Goal: Task Accomplishment & Management: Manage account settings

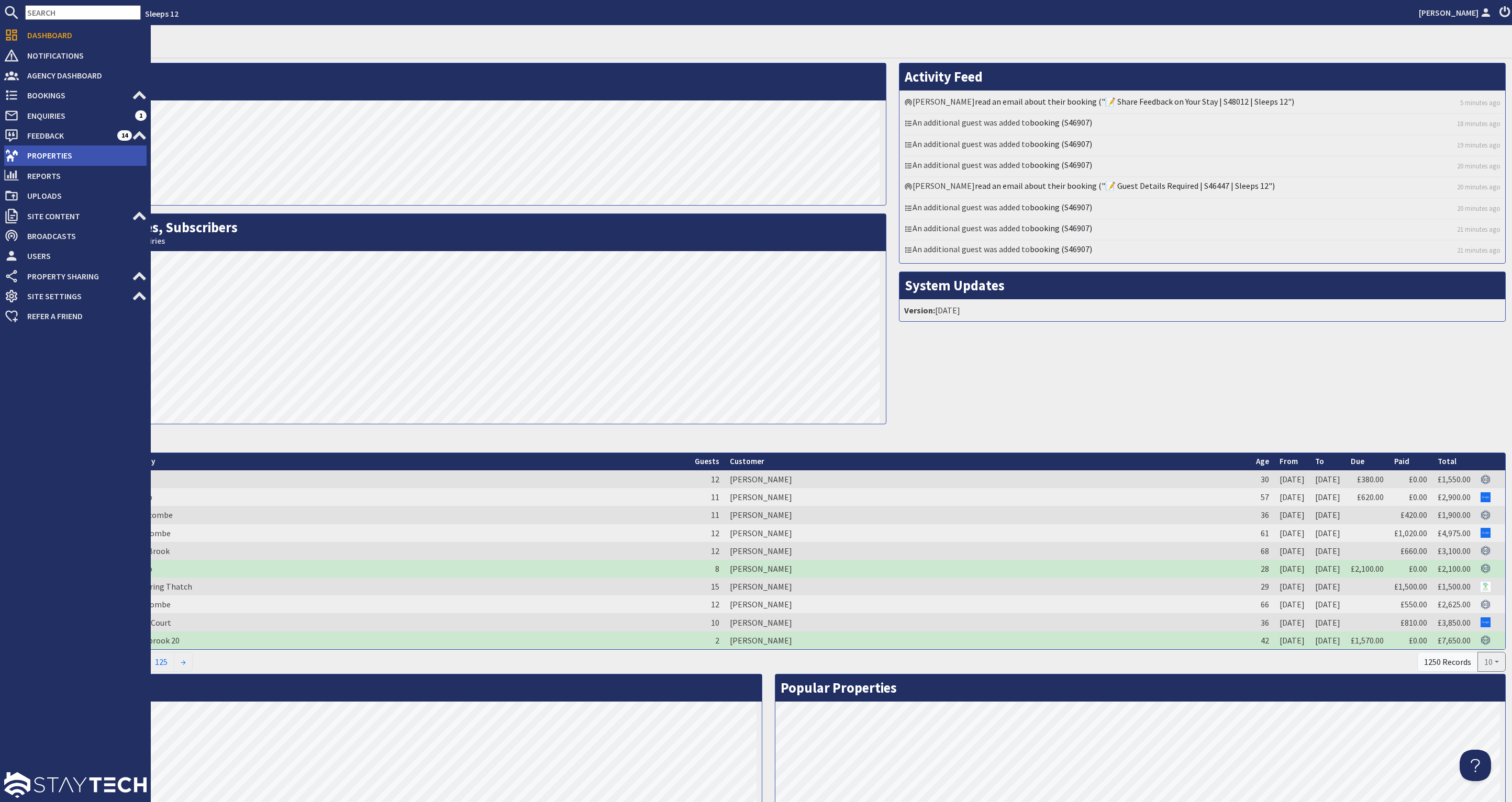
click at [53, 150] on span "Properties" at bounding box center [82, 155] width 127 height 17
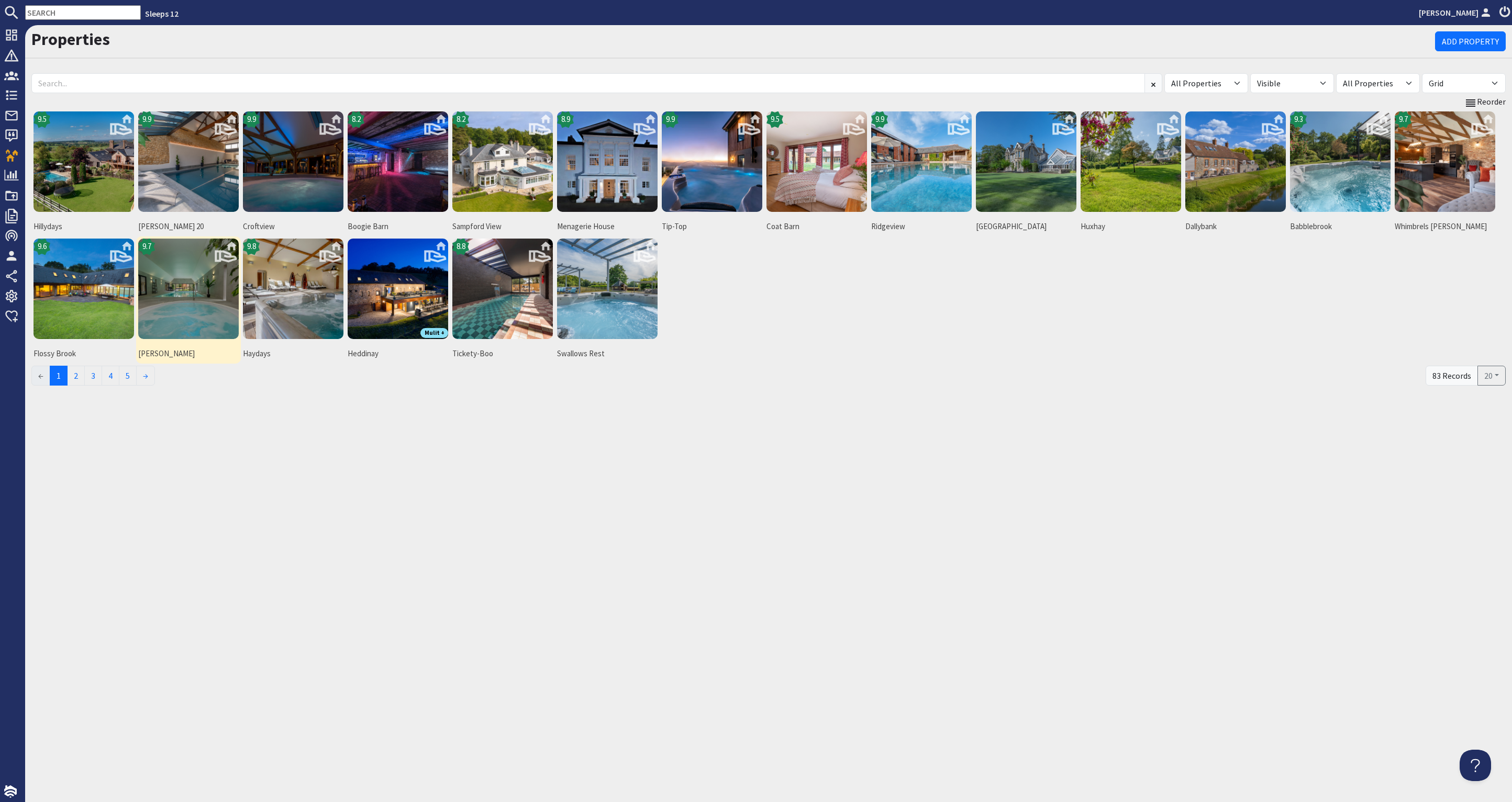
click at [190, 291] on img at bounding box center [188, 288] width 101 height 101
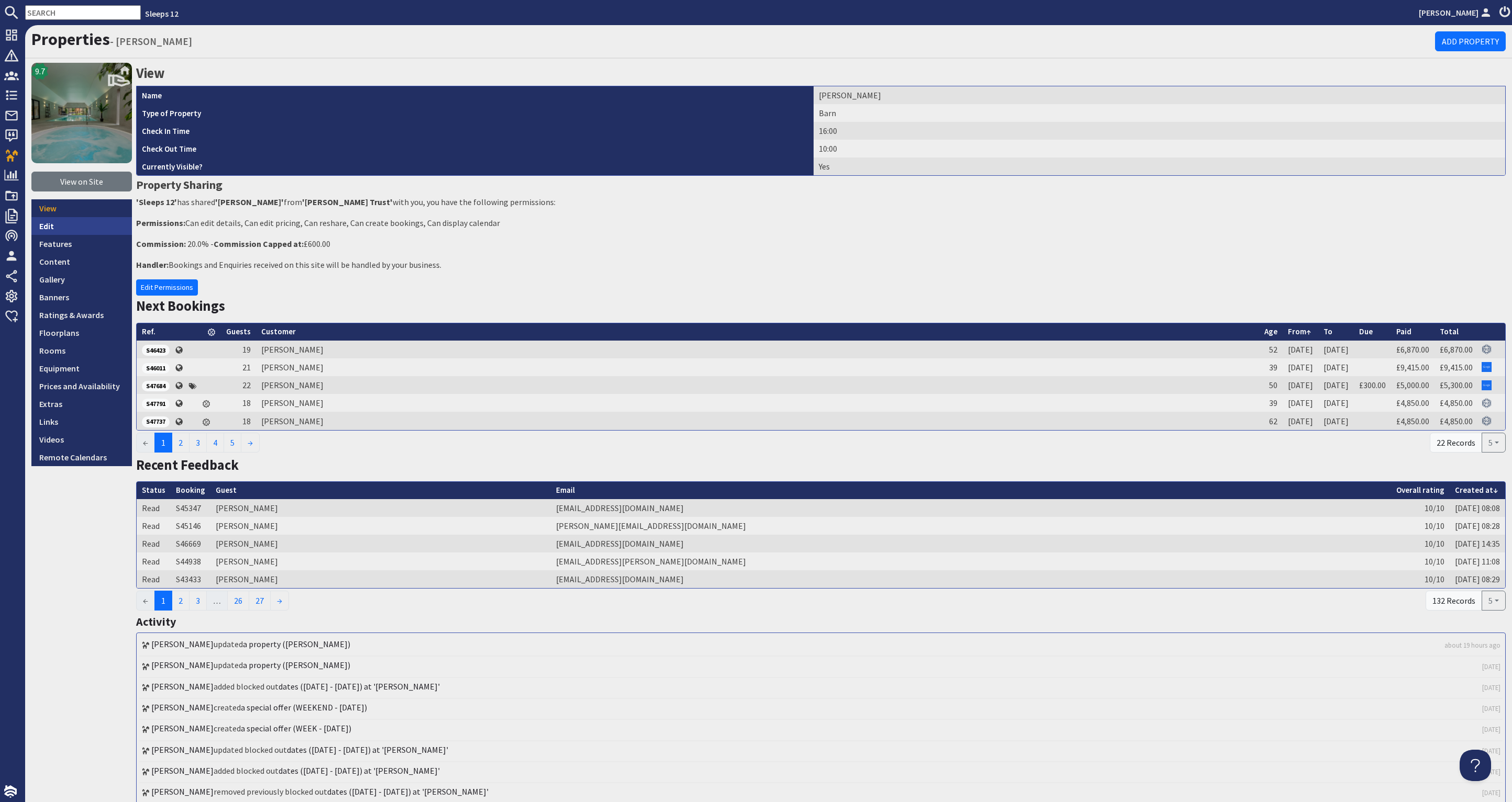
click at [84, 224] on link "Edit" at bounding box center [81, 226] width 101 height 18
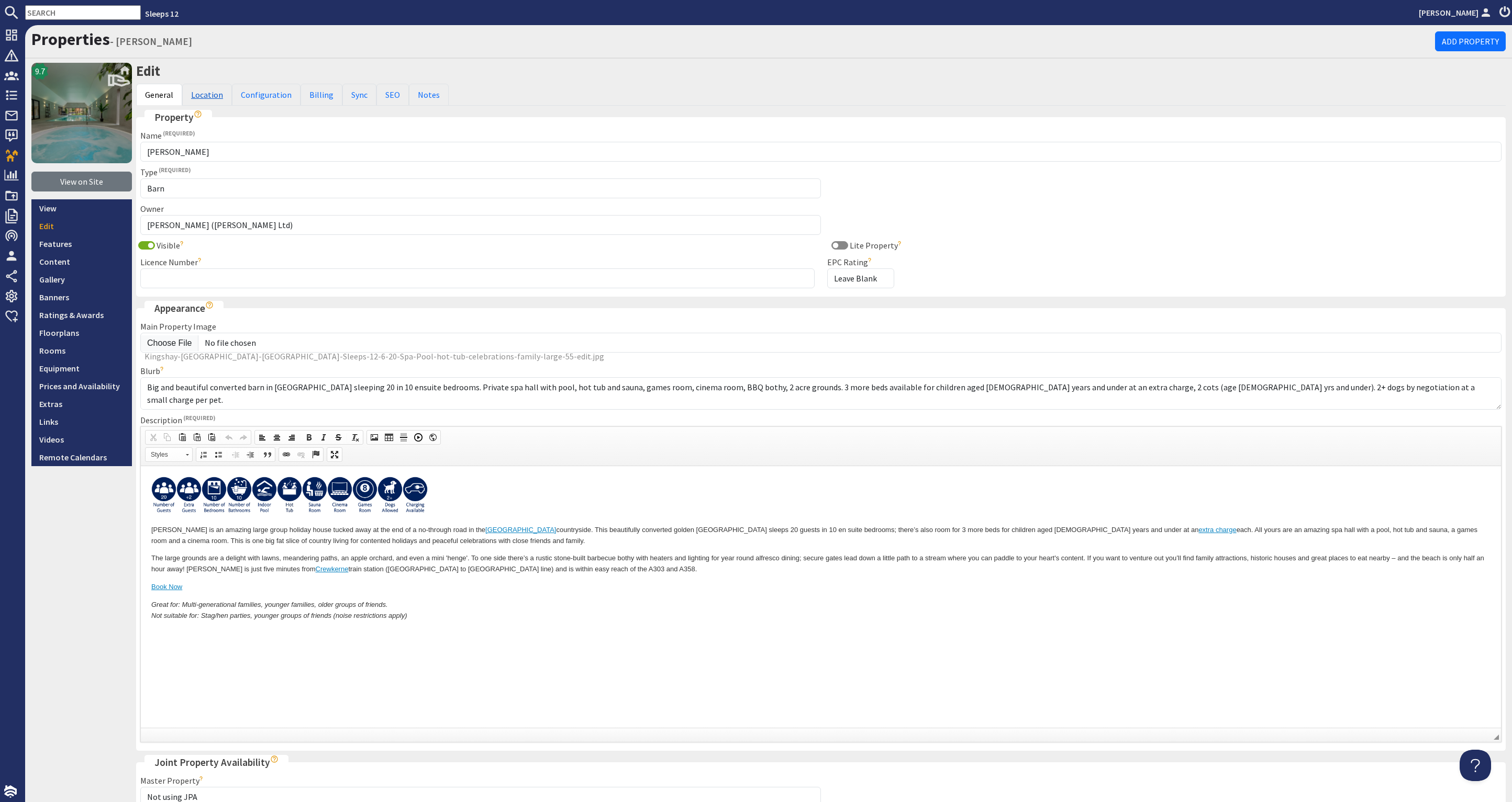
click at [207, 93] on link "Location" at bounding box center [207, 94] width 50 height 22
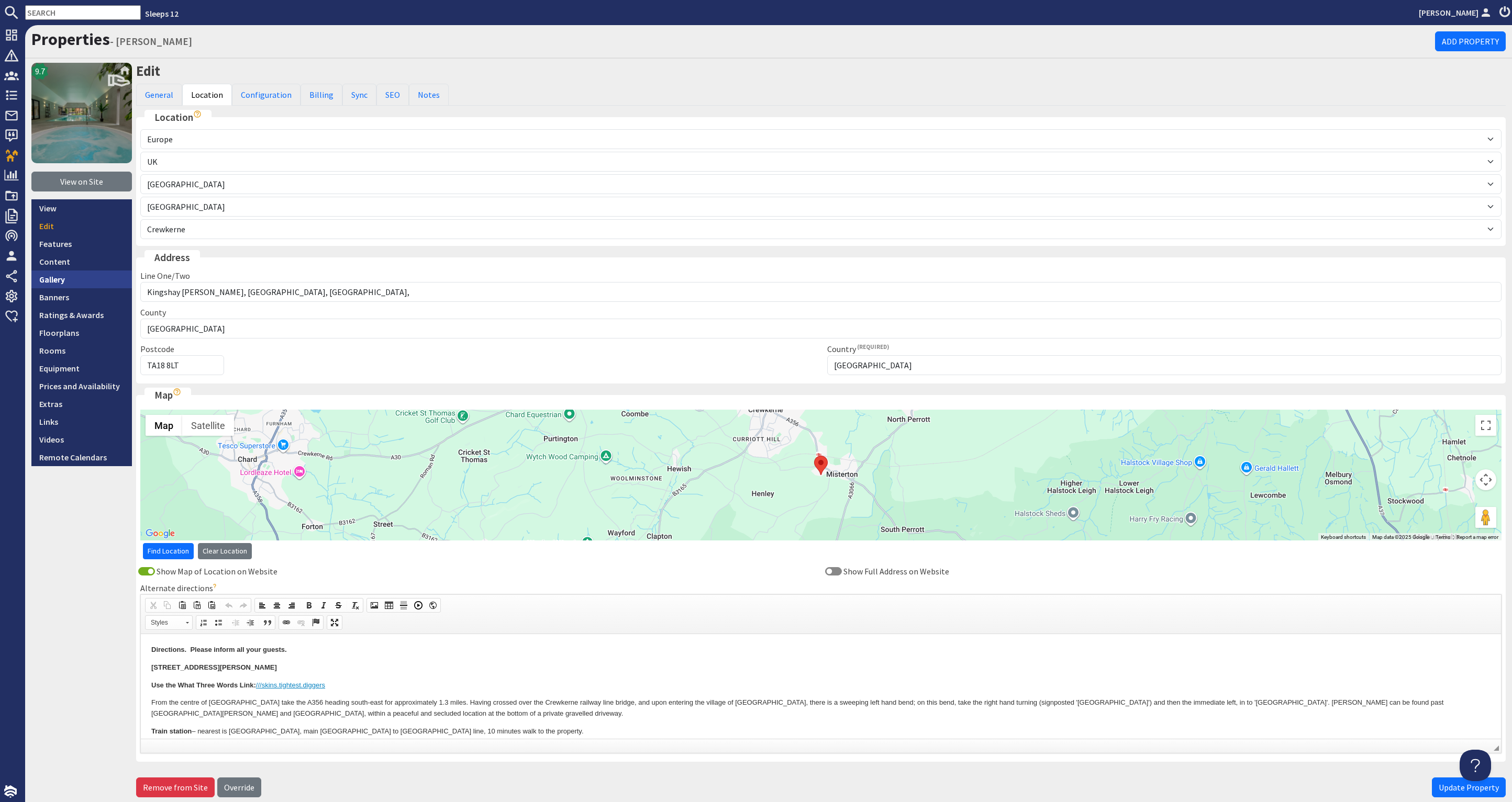
click at [61, 280] on link "Gallery" at bounding box center [81, 279] width 101 height 18
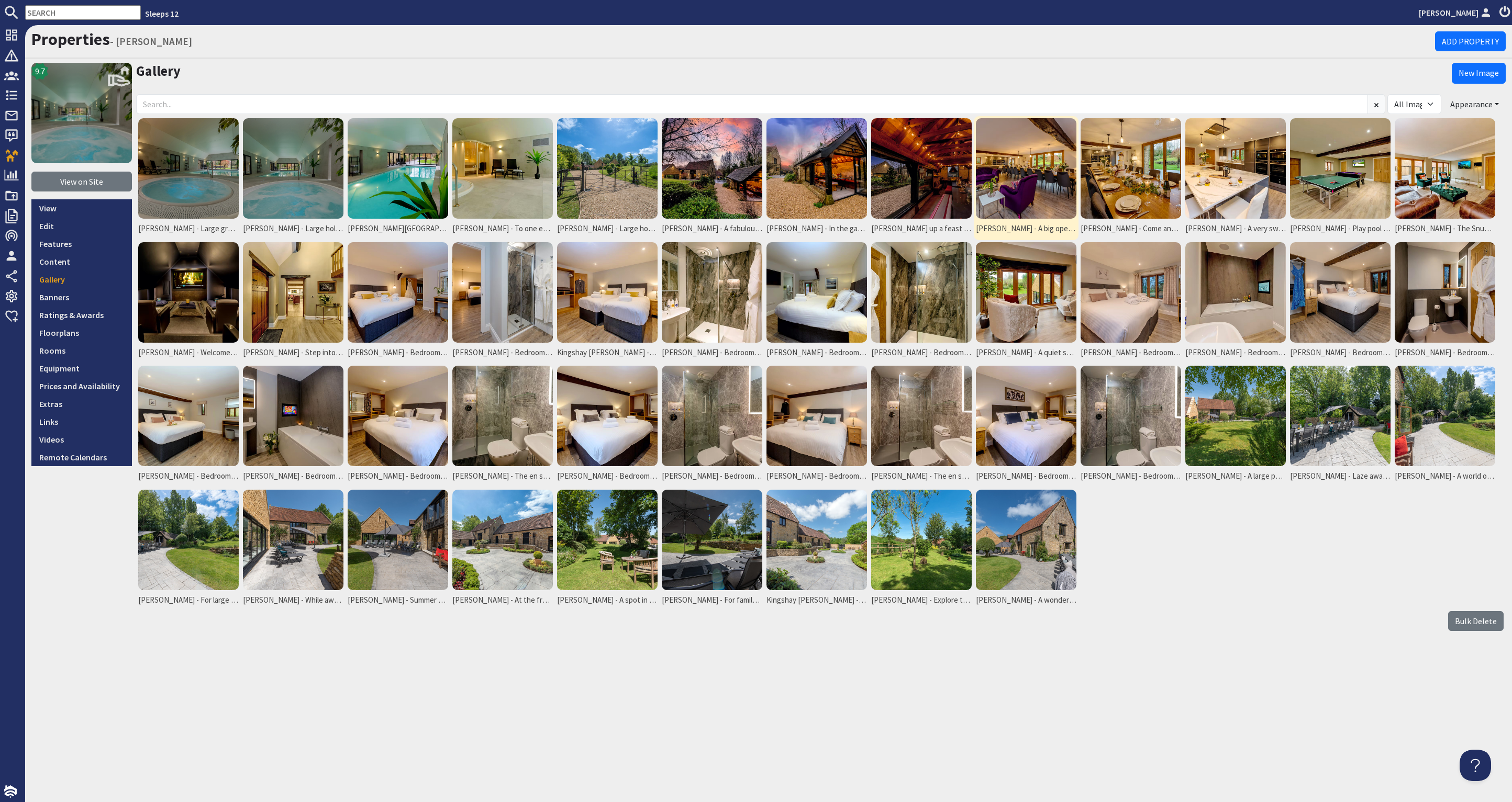
click at [1023, 166] on img at bounding box center [1026, 168] width 101 height 101
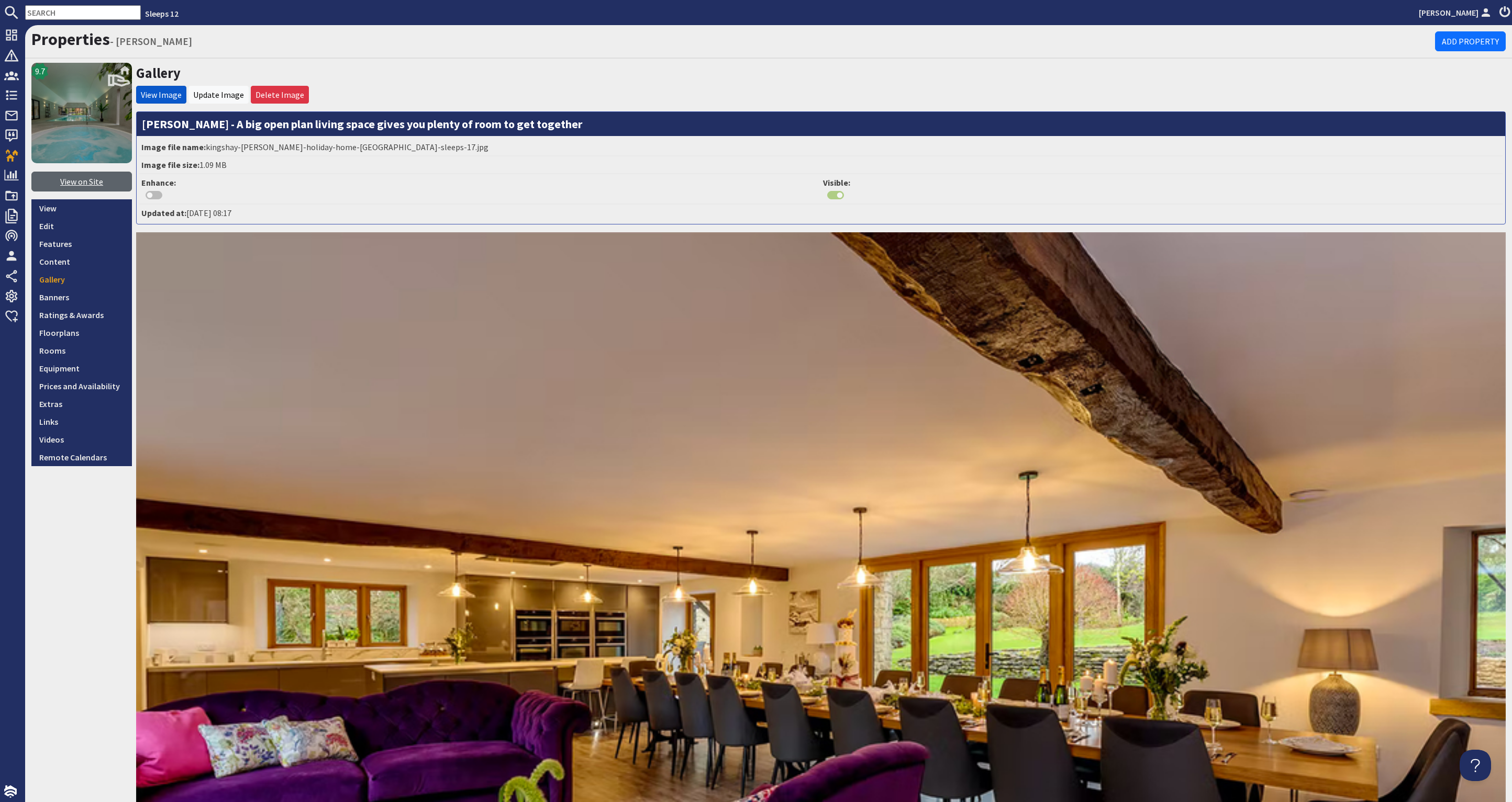
click at [100, 178] on link "View on Site" at bounding box center [81, 182] width 101 height 20
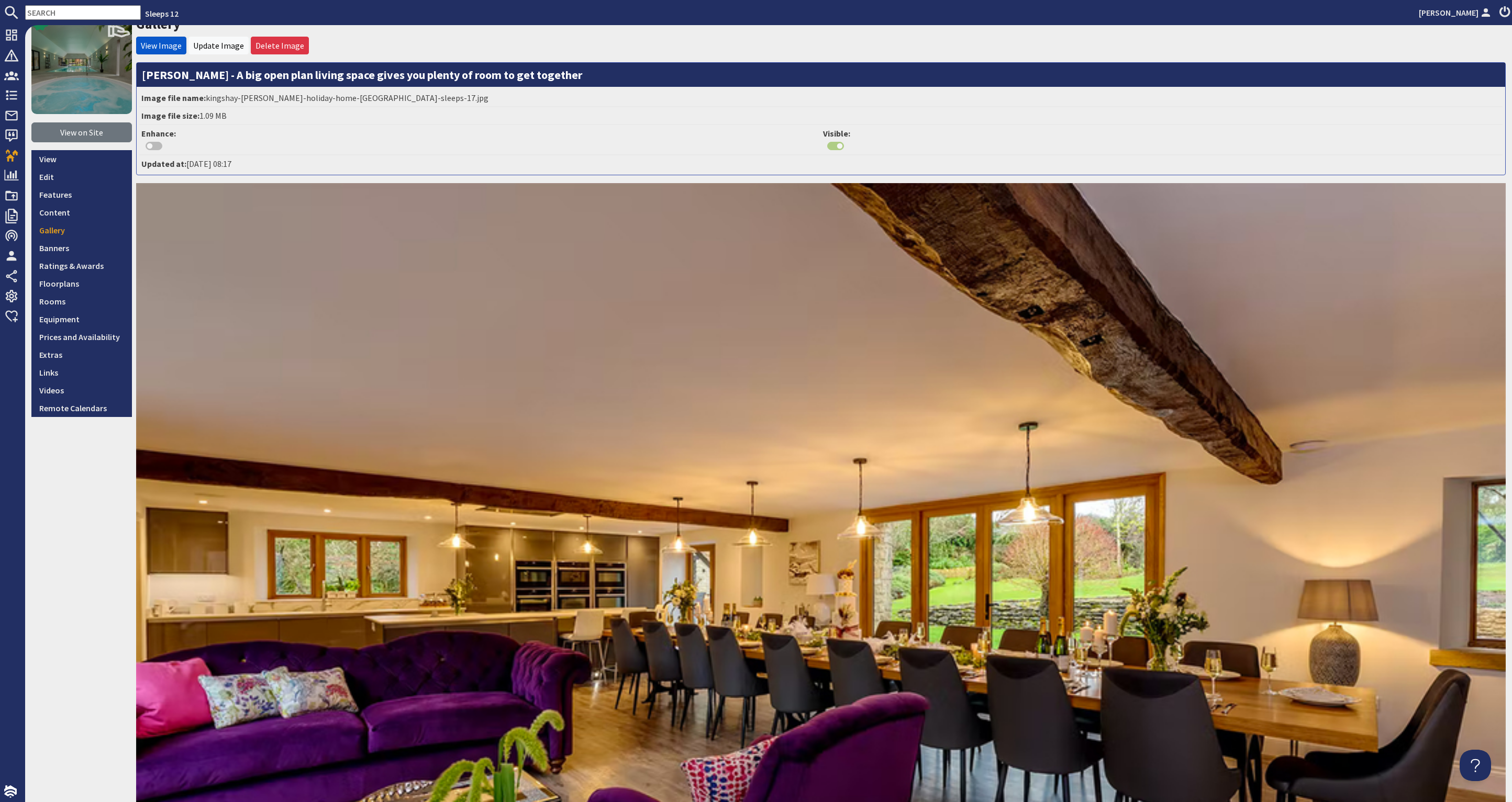
scroll to position [233, 0]
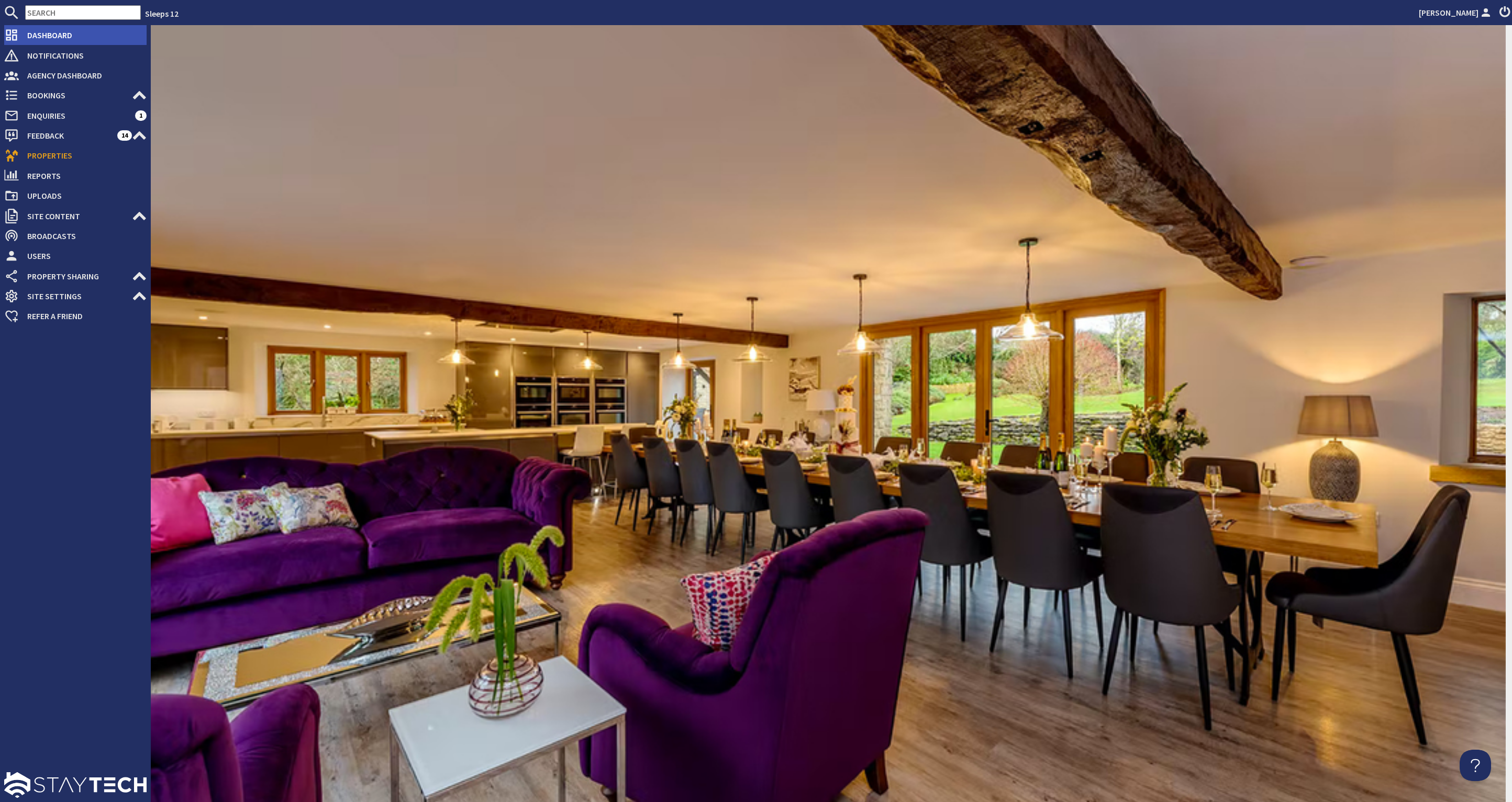
click at [52, 35] on span "Dashboard" at bounding box center [82, 35] width 127 height 17
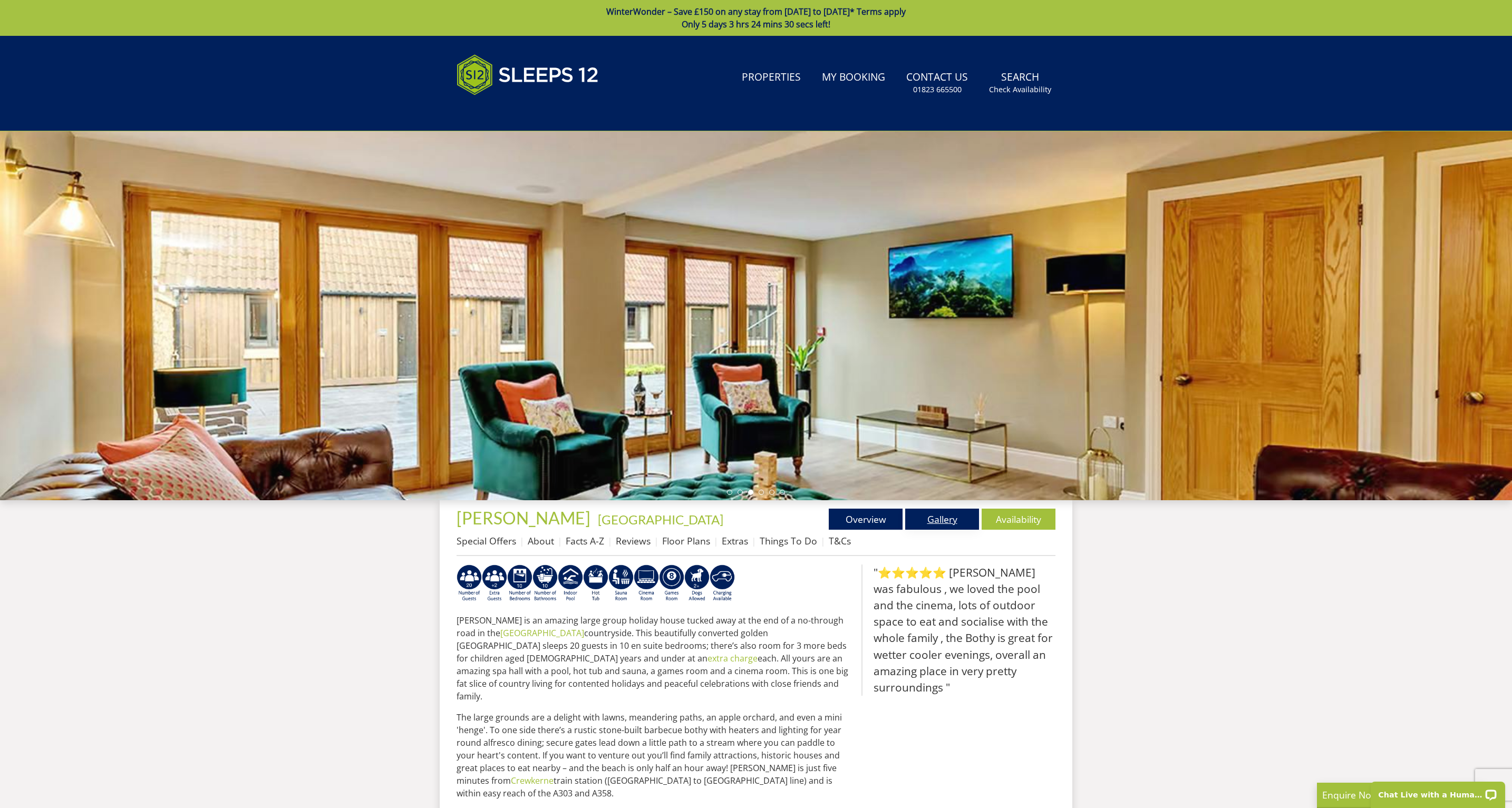
click at [939, 517] on link "Gallery" at bounding box center [942, 519] width 74 height 22
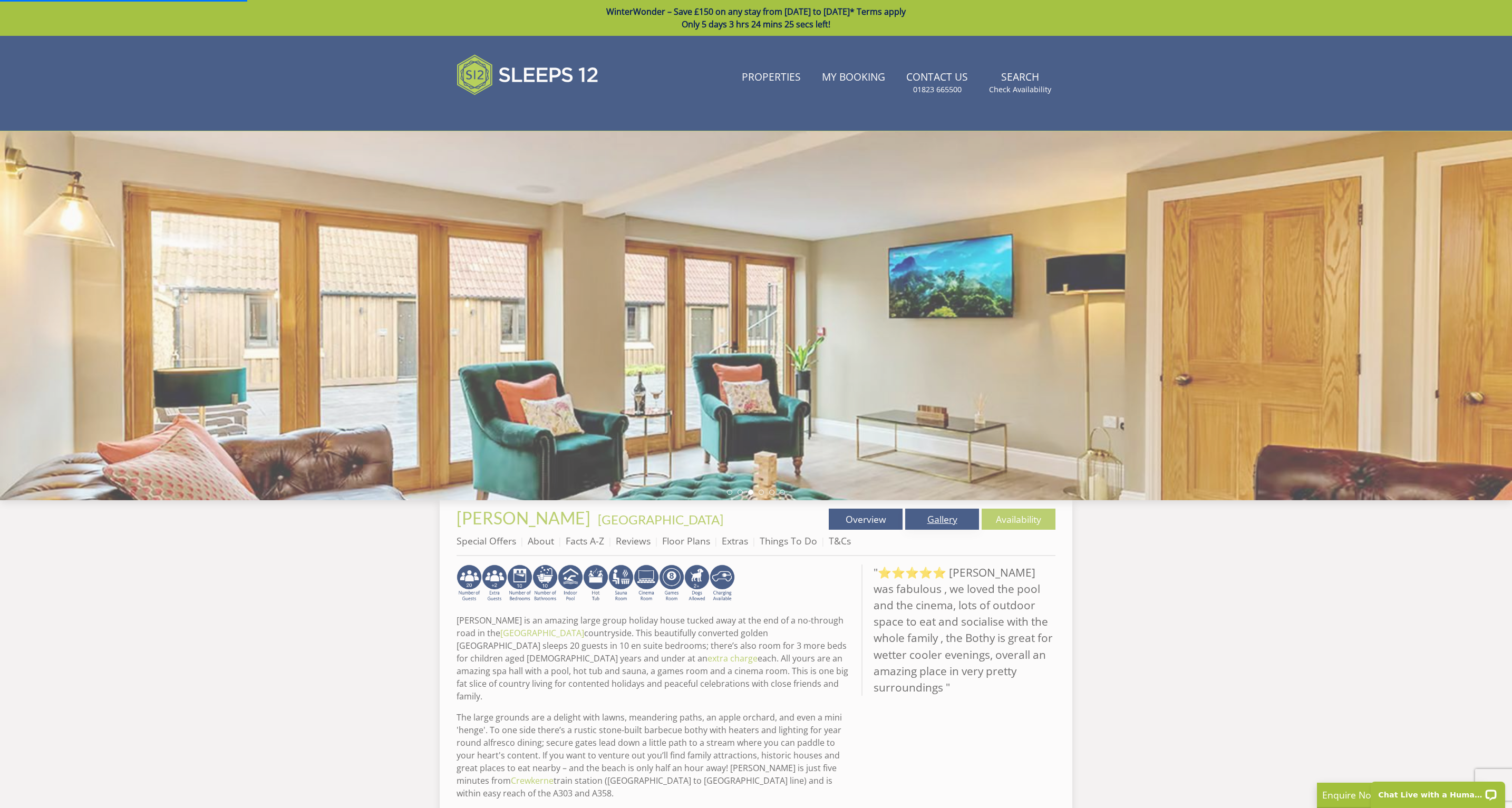
click at [944, 522] on link "Gallery" at bounding box center [942, 519] width 74 height 22
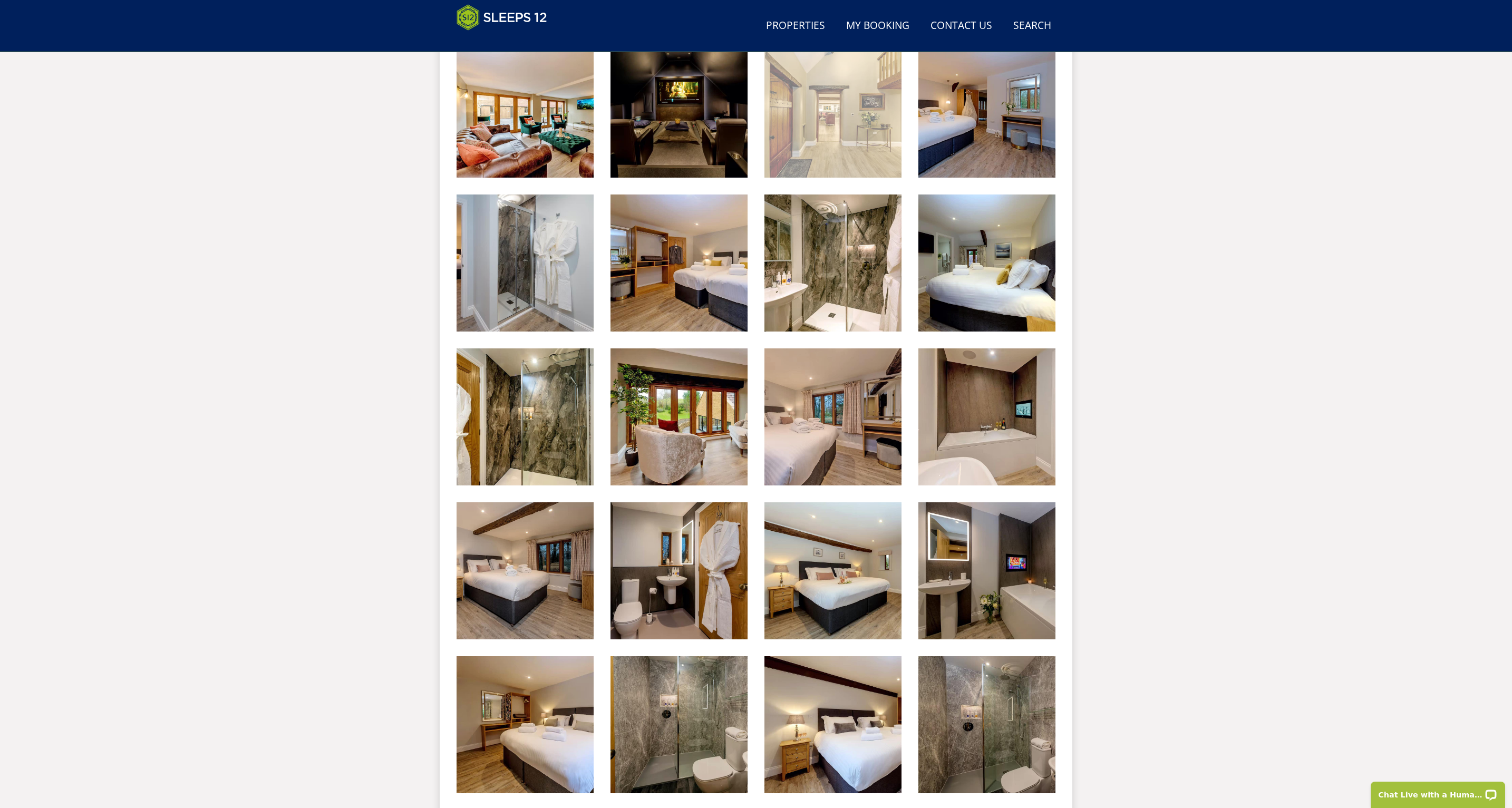
scroll to position [598, 0]
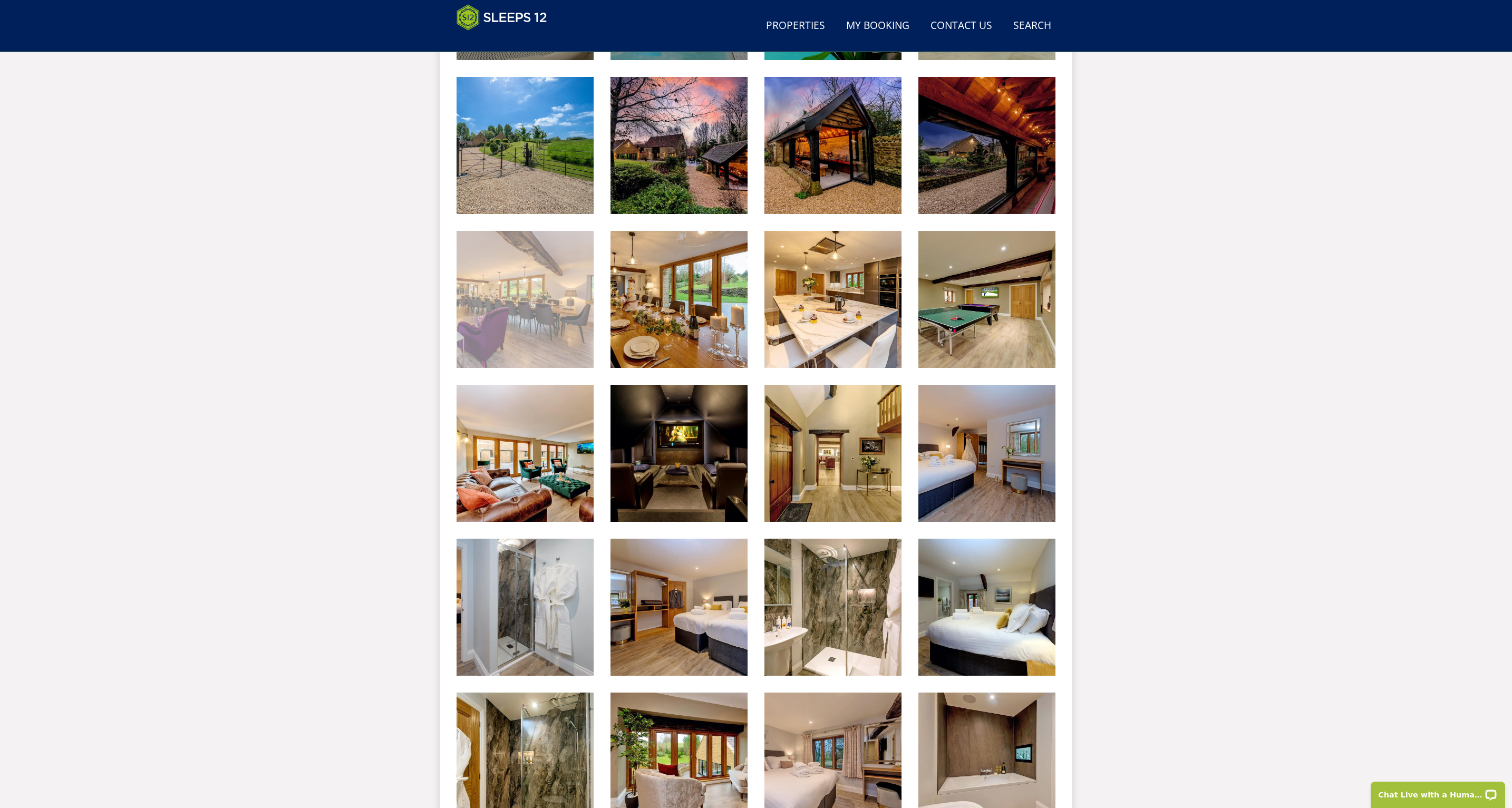
click at [519, 301] on img at bounding box center [525, 299] width 137 height 137
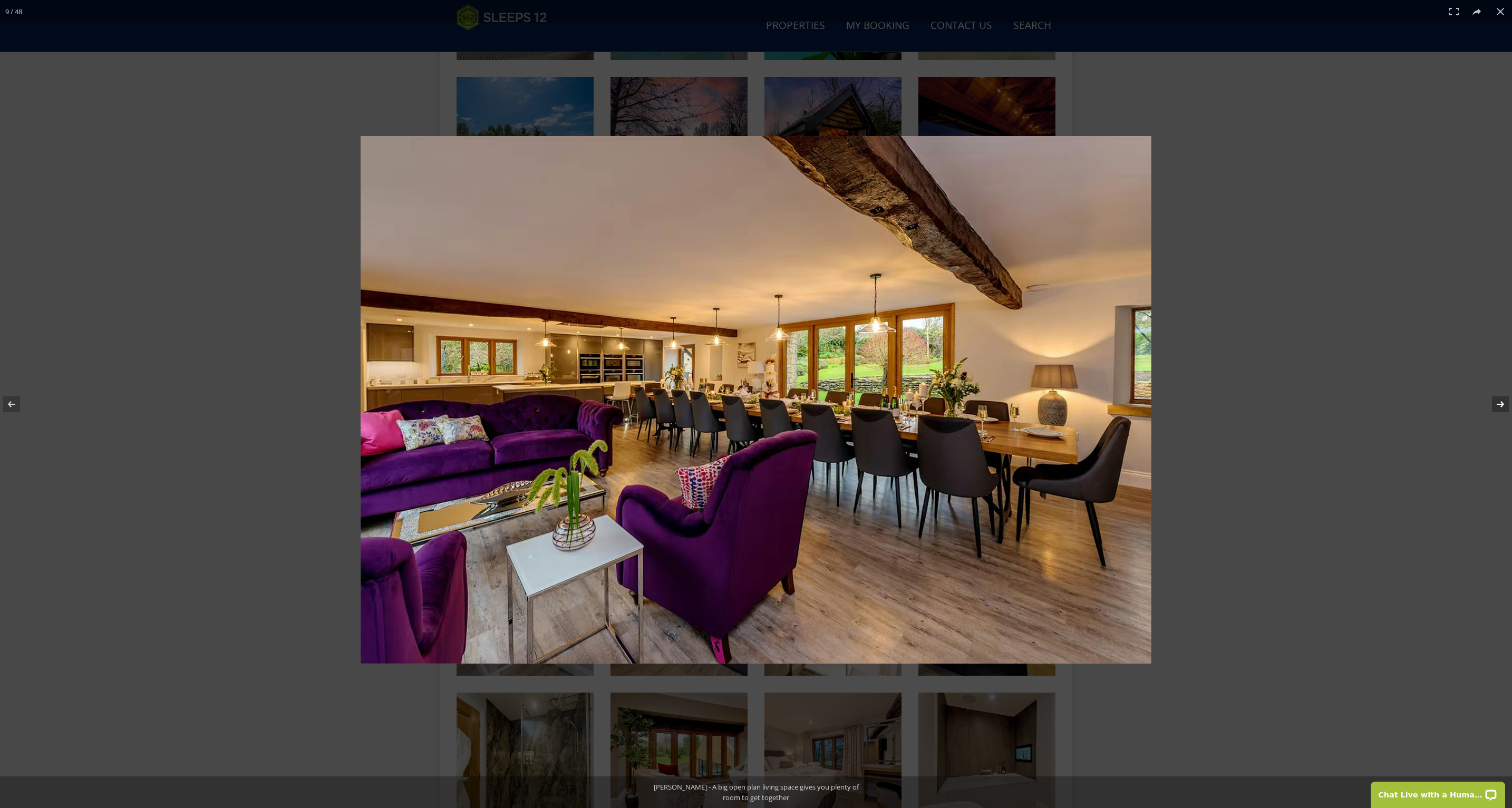
click at [1498, 401] on button at bounding box center [1493, 404] width 37 height 53
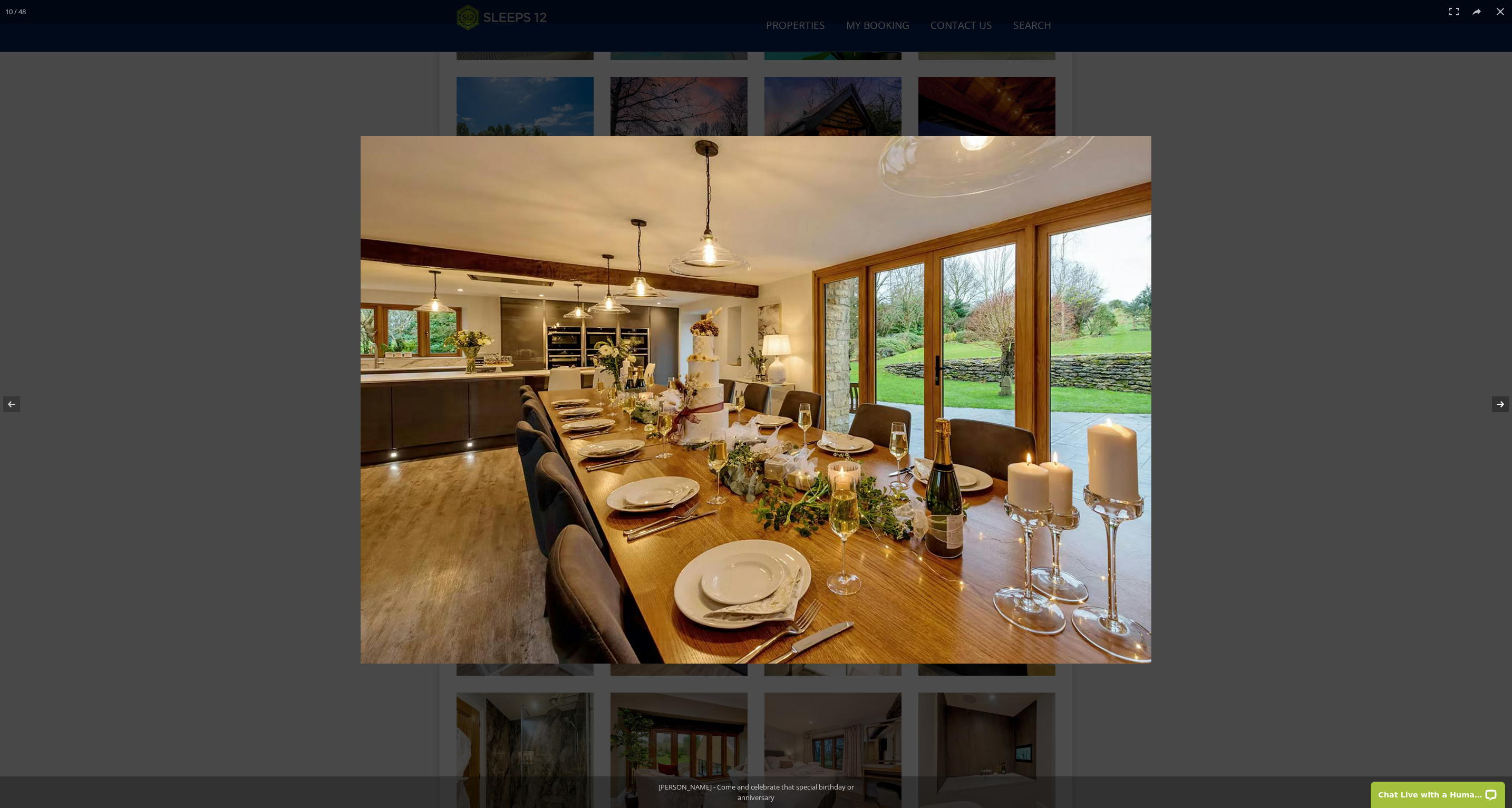
click at [1499, 401] on button at bounding box center [1493, 404] width 37 height 53
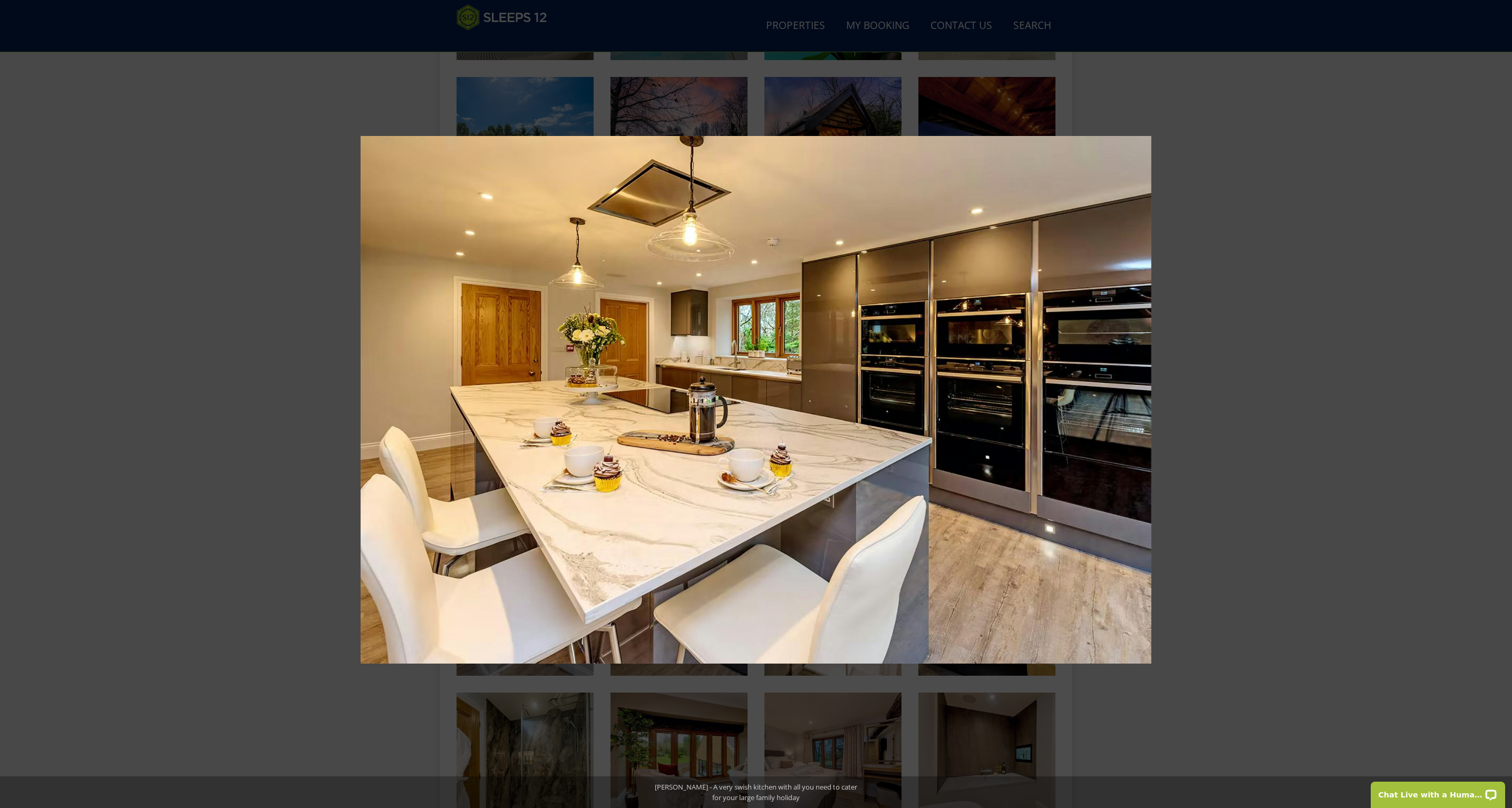
click at [1499, 401] on button at bounding box center [1493, 404] width 37 height 53
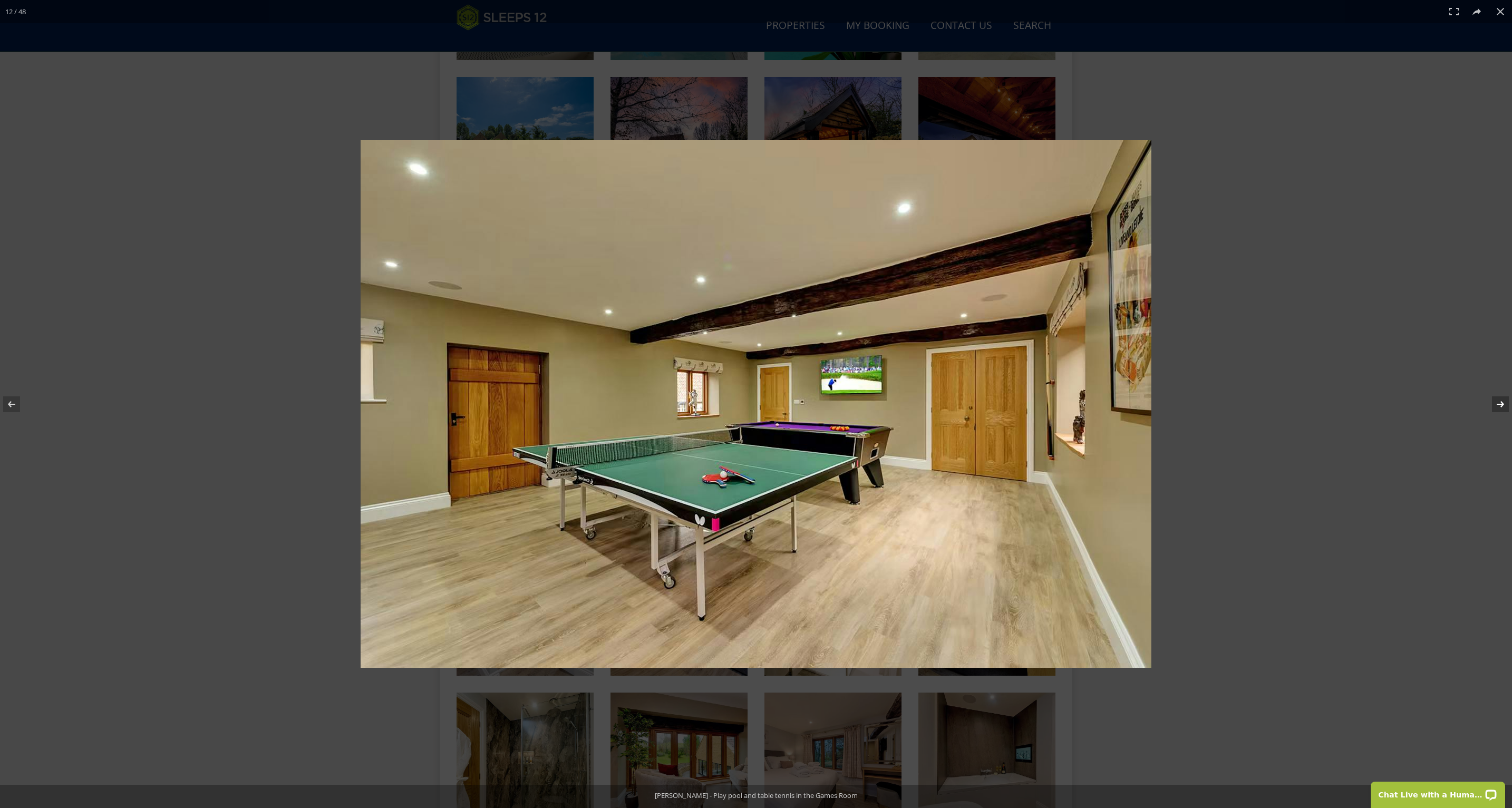
click at [1498, 402] on button at bounding box center [1493, 404] width 37 height 53
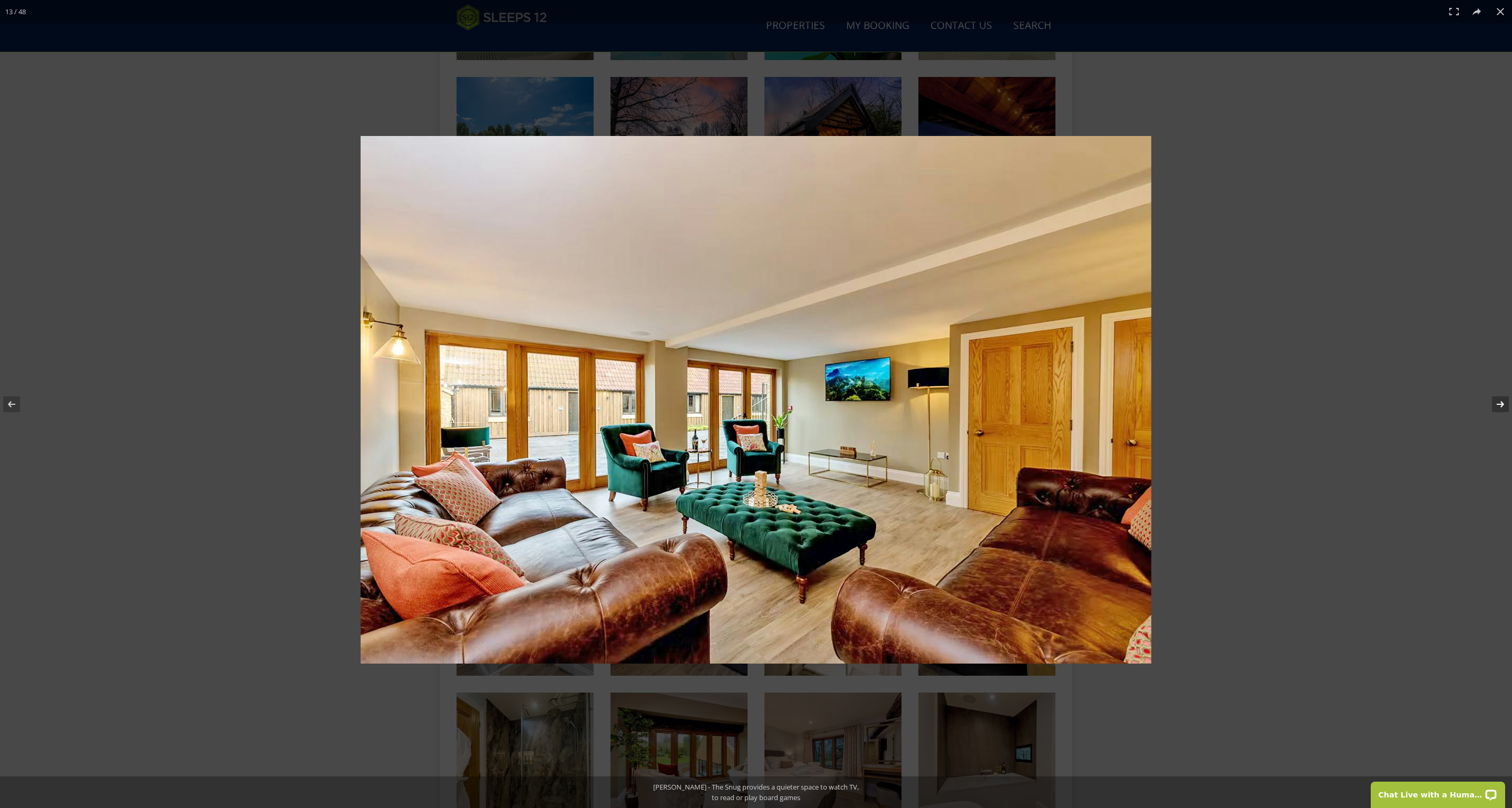
click at [1498, 402] on button at bounding box center [1493, 404] width 37 height 53
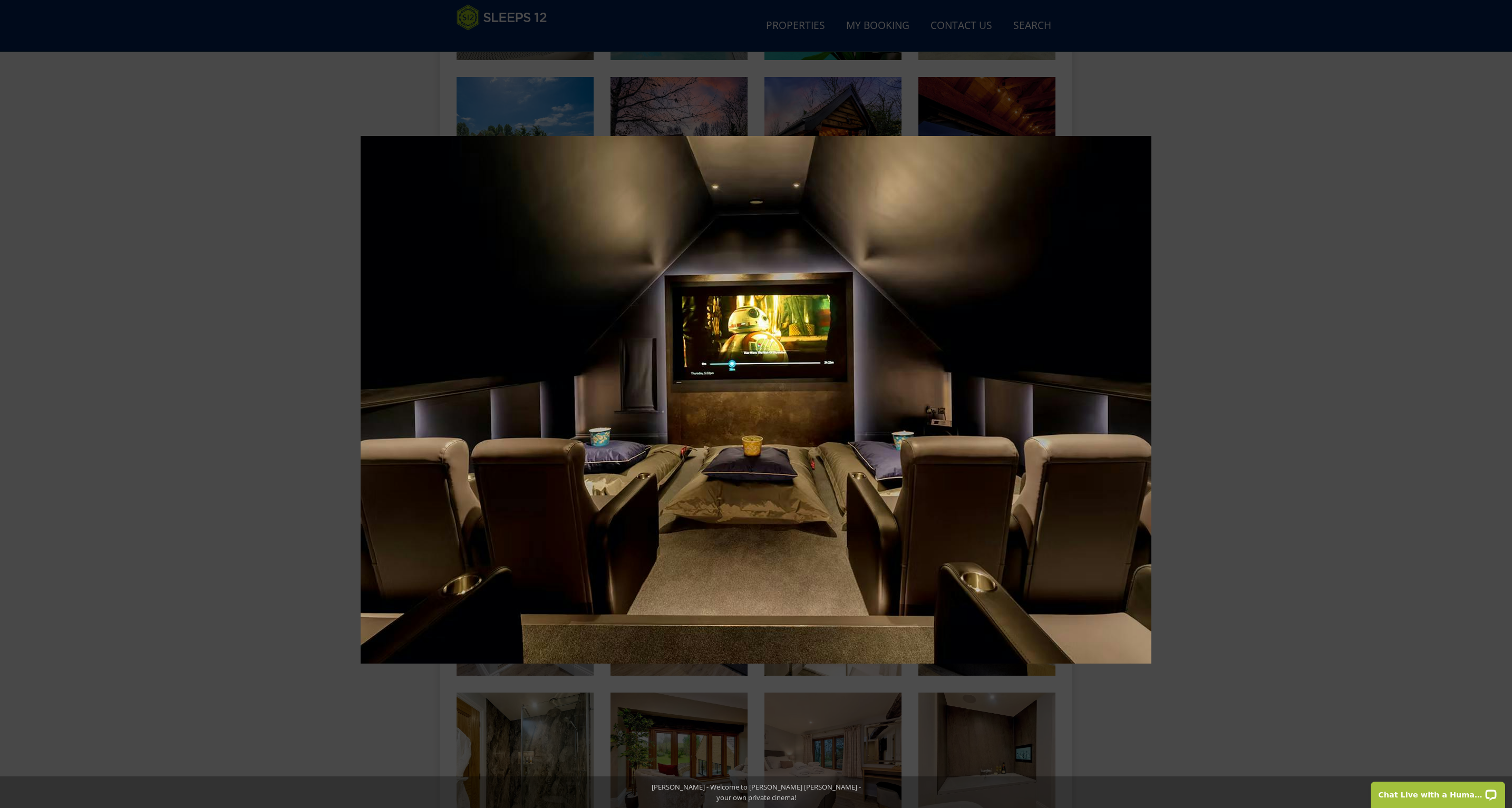
click at [1499, 400] on button at bounding box center [1493, 404] width 37 height 53
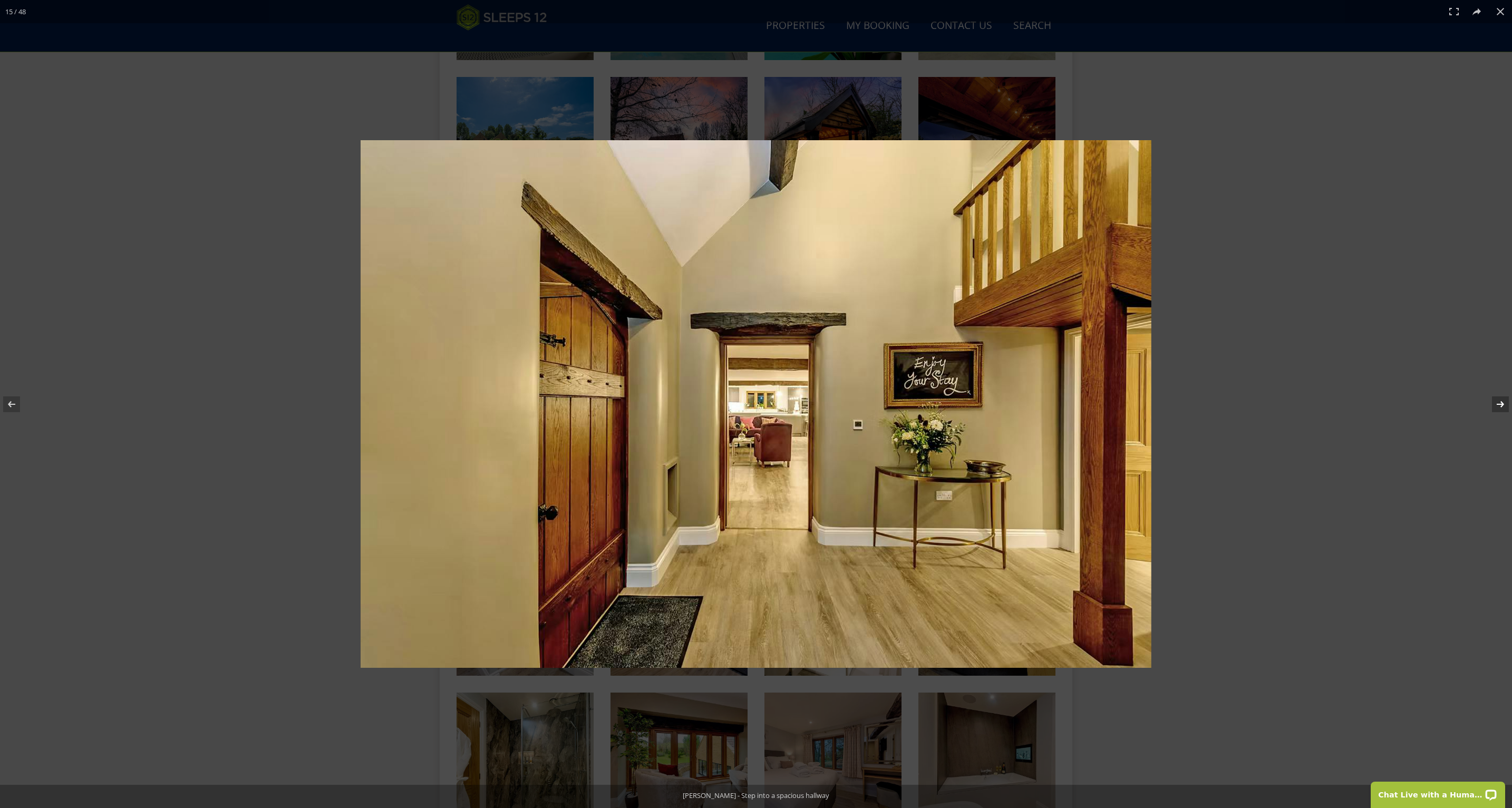
click at [1499, 400] on button at bounding box center [1493, 404] width 37 height 53
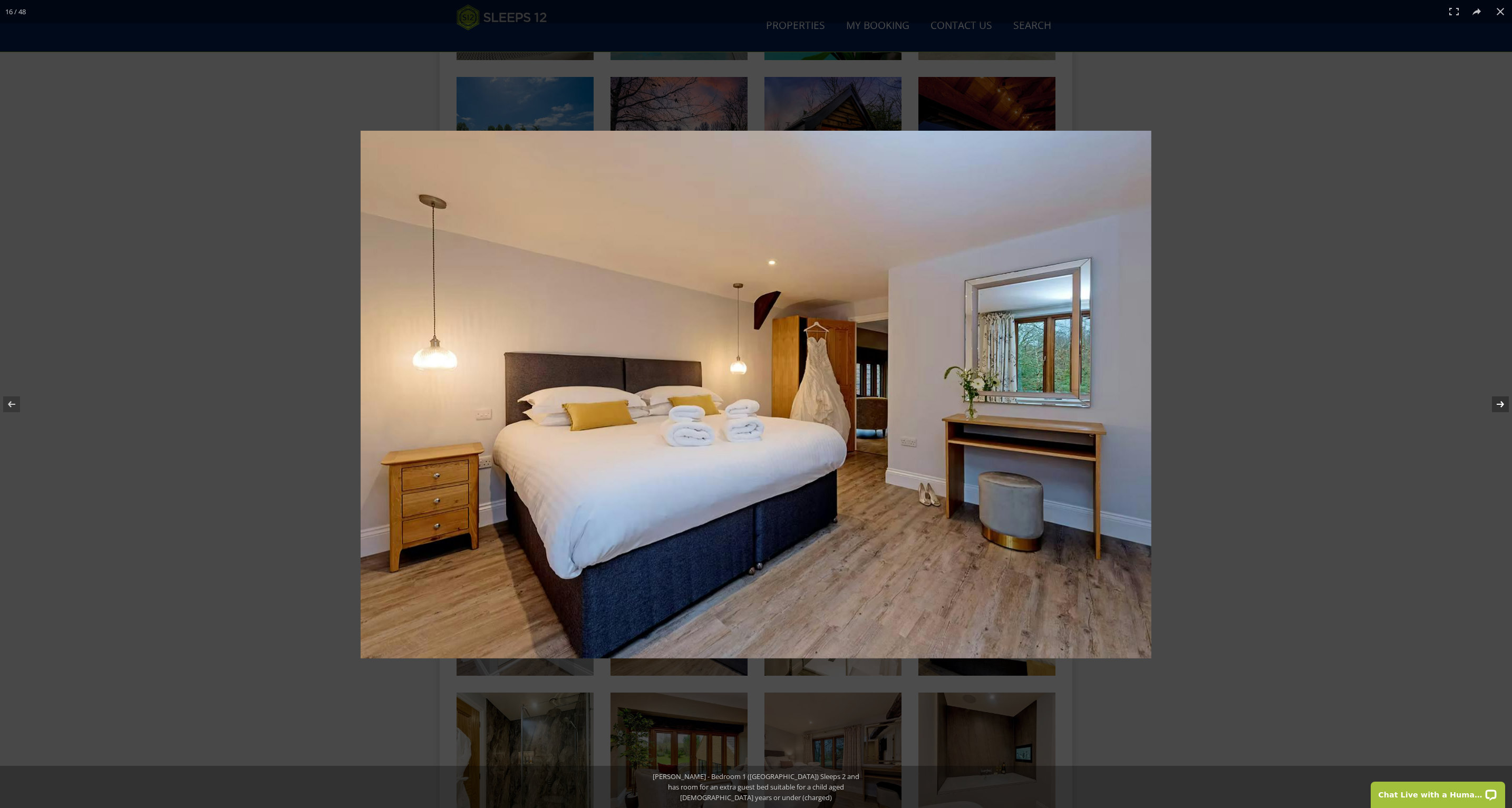
click at [1499, 400] on button at bounding box center [1493, 404] width 37 height 53
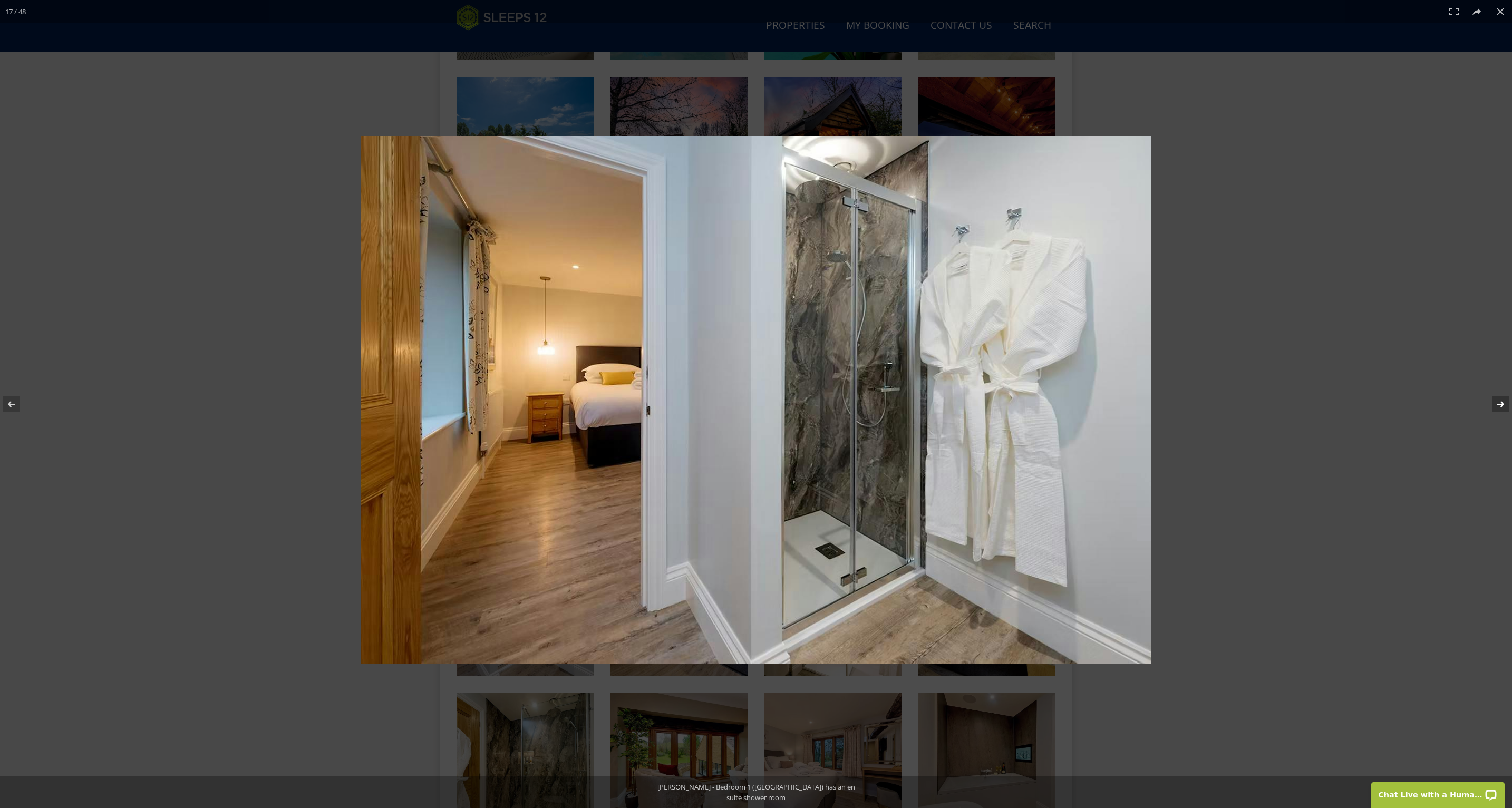
click at [1497, 400] on button at bounding box center [1493, 404] width 37 height 53
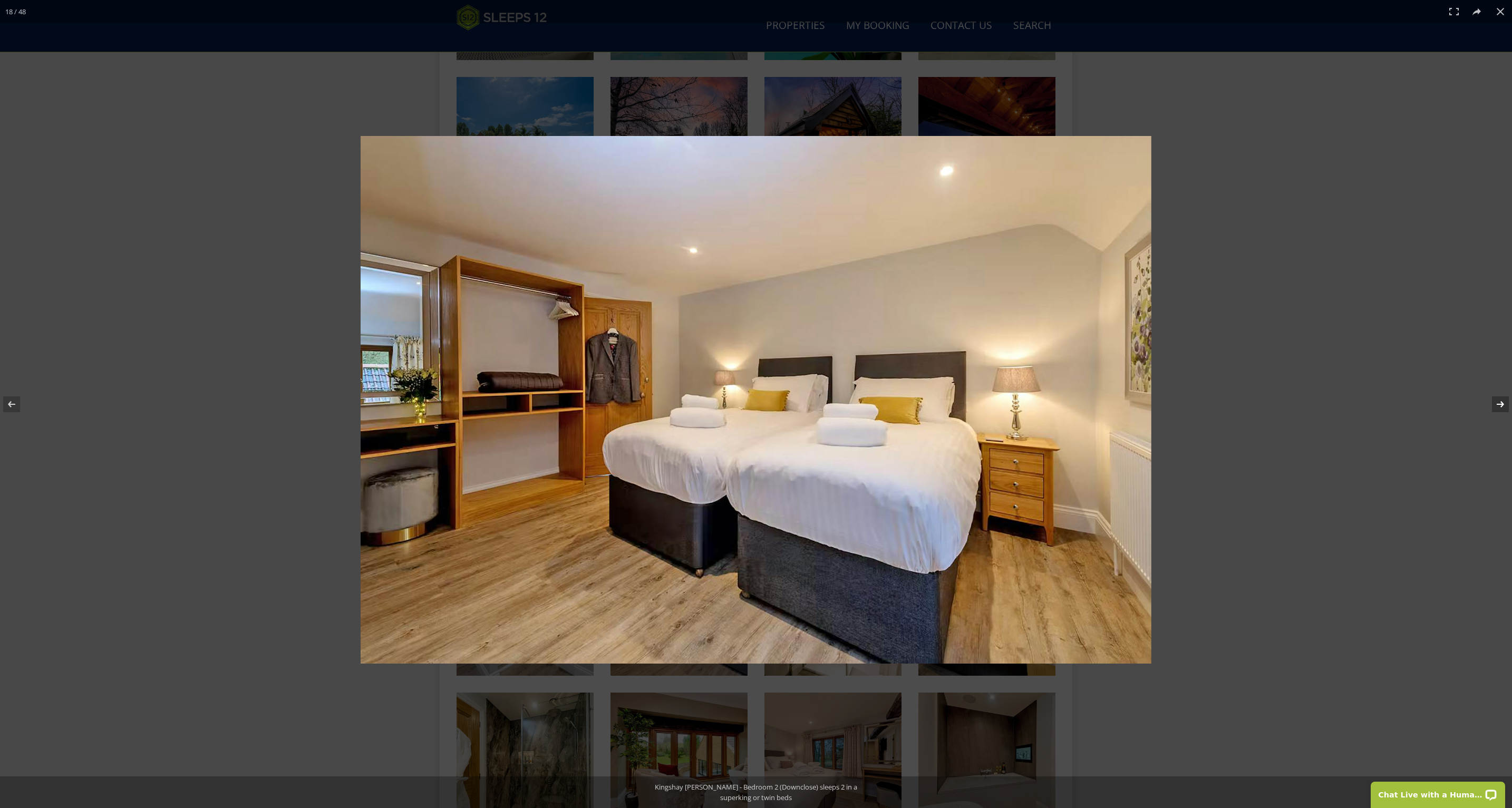
click at [1496, 398] on button at bounding box center [1493, 404] width 37 height 53
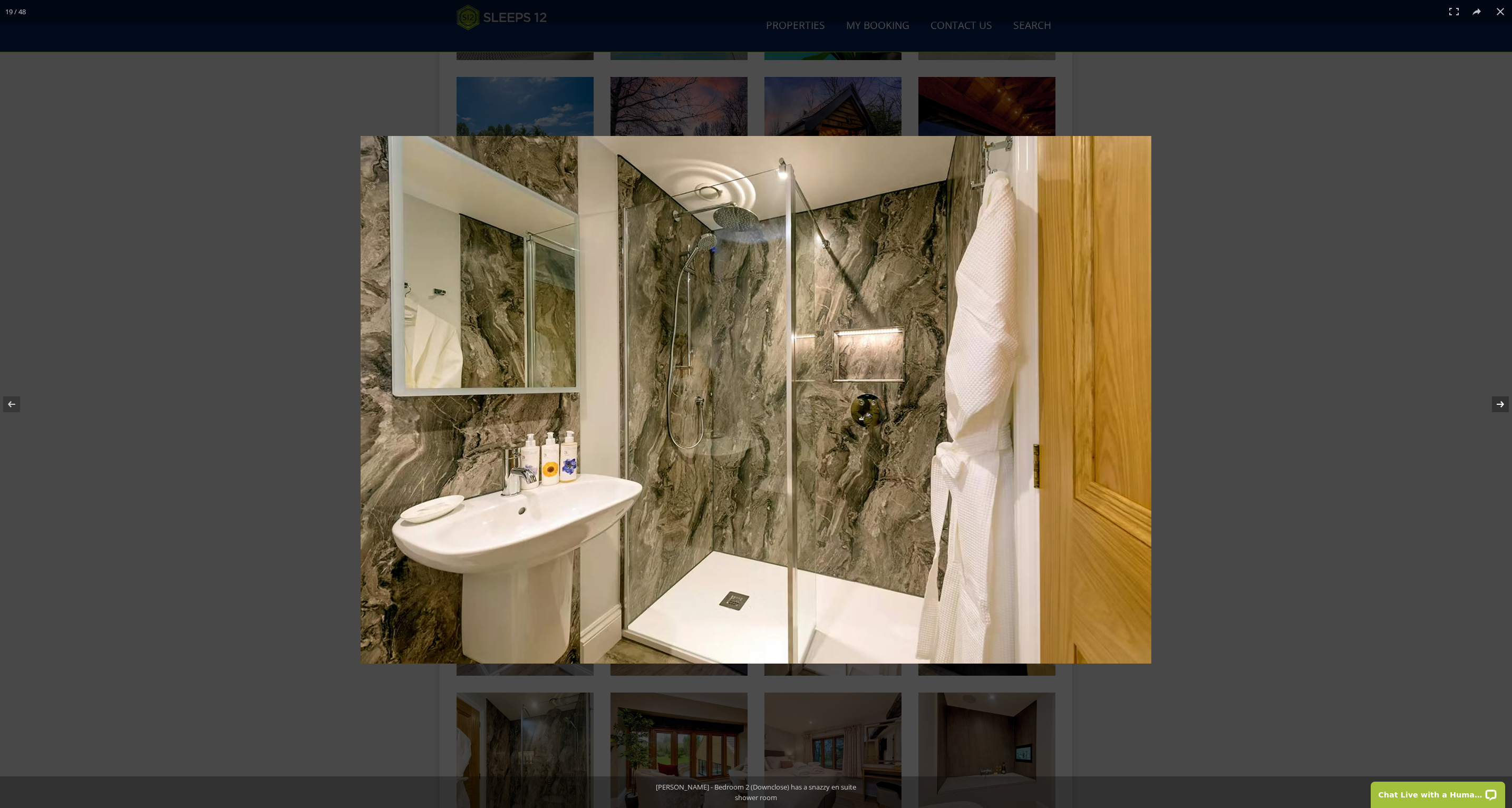
click at [1494, 398] on button at bounding box center [1493, 404] width 37 height 53
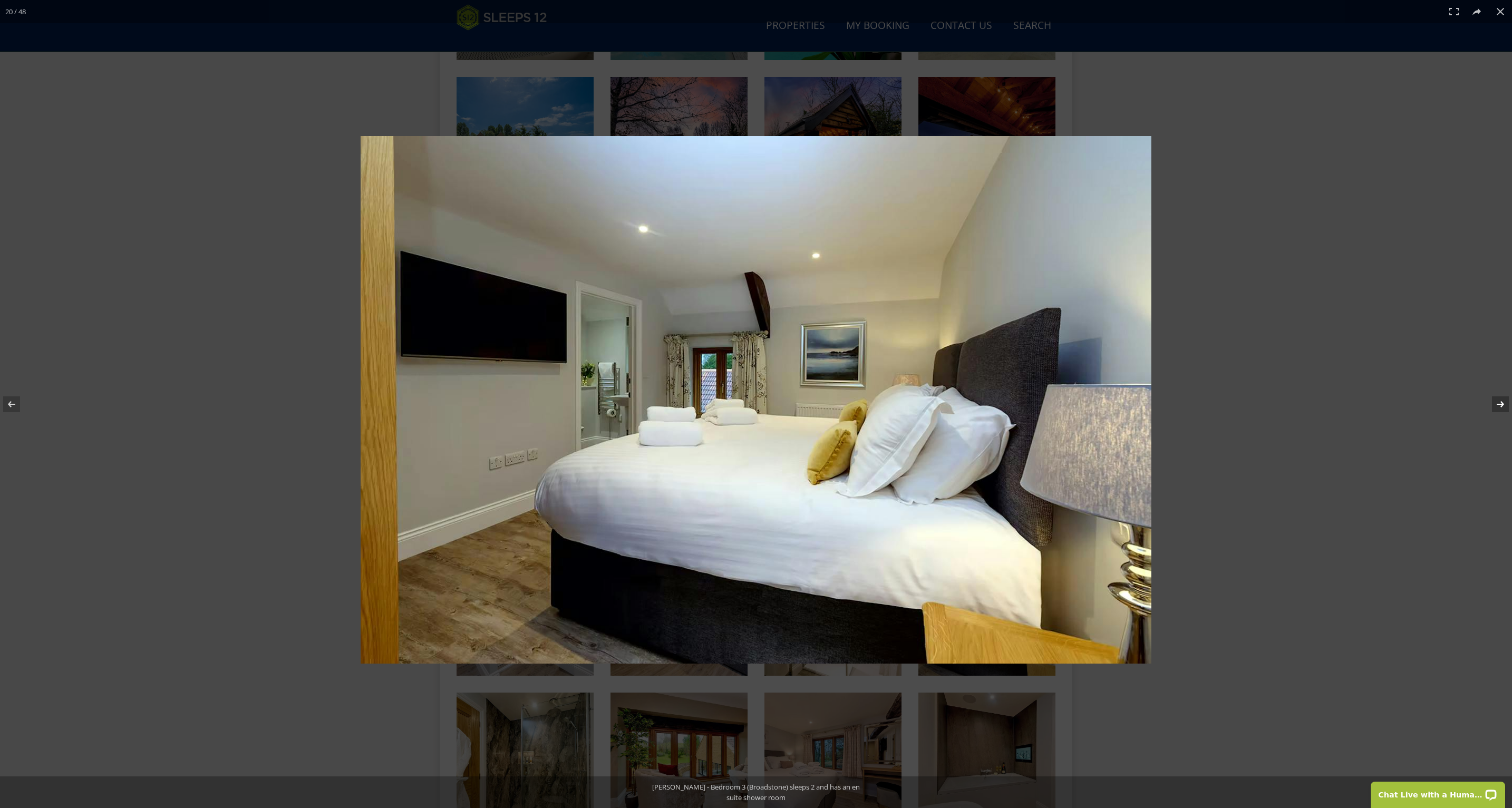
click at [1494, 398] on button at bounding box center [1493, 404] width 37 height 53
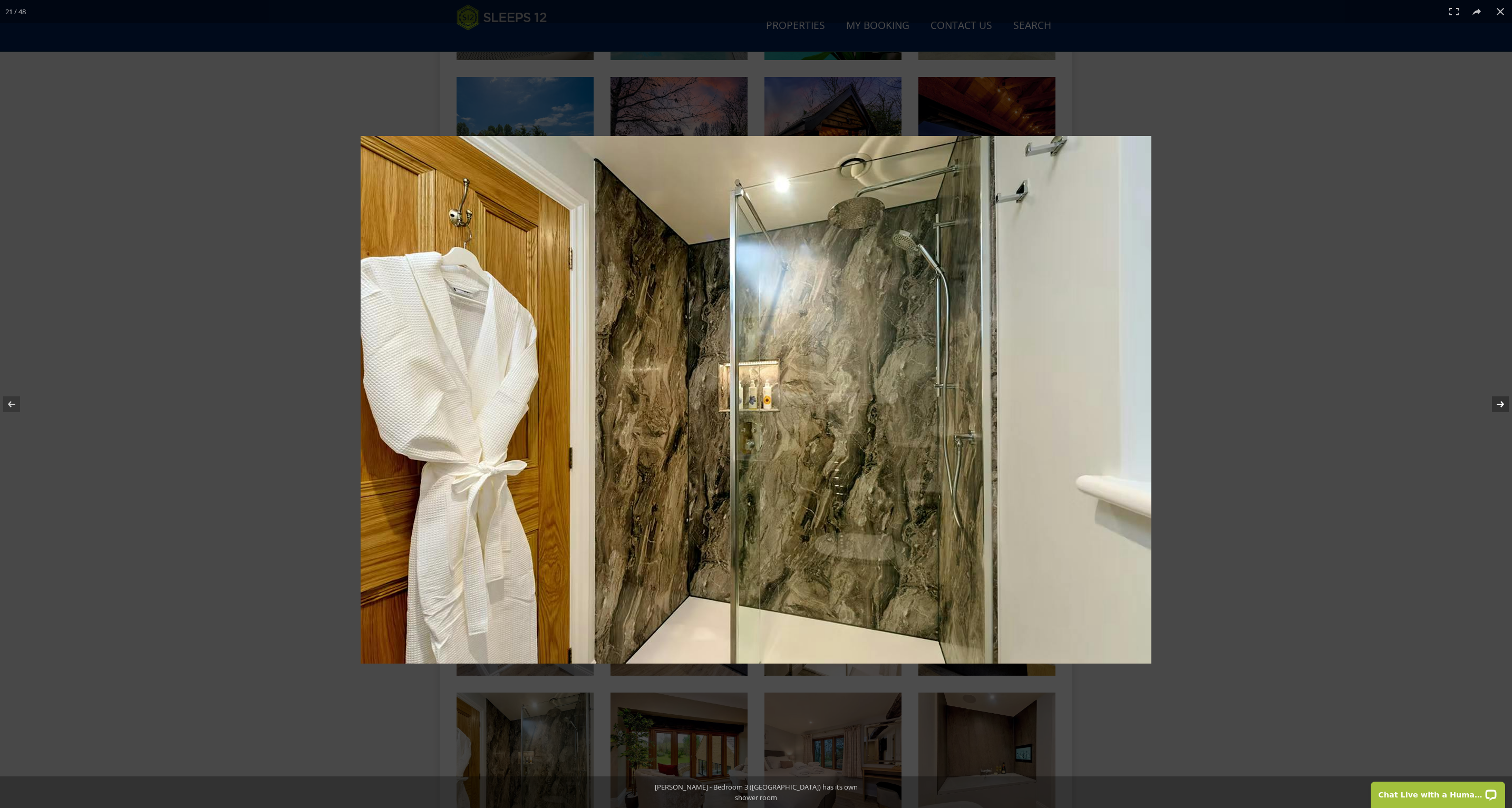
click at [1491, 399] on button at bounding box center [1493, 404] width 37 height 53
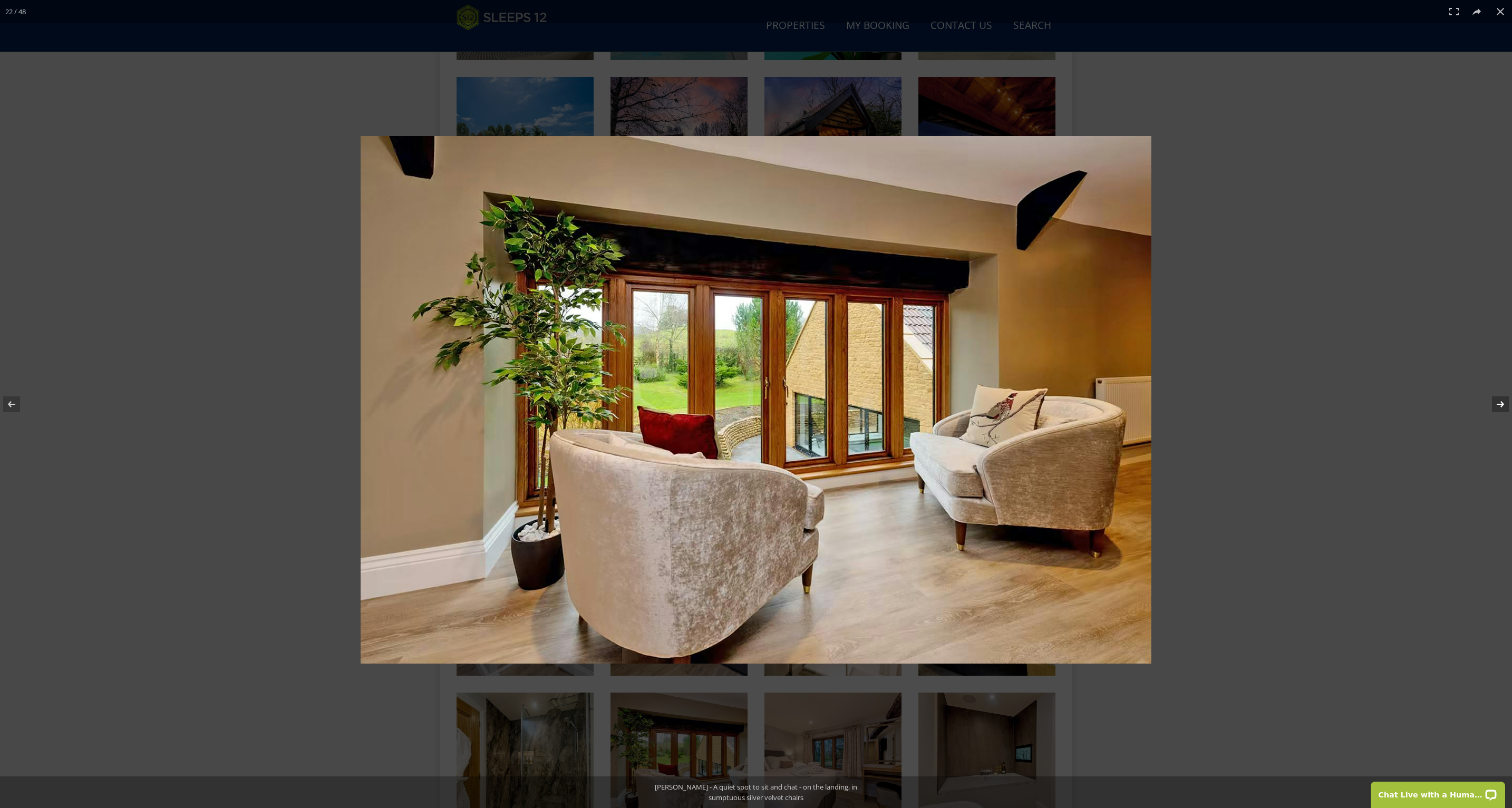
click at [1490, 399] on button at bounding box center [1493, 404] width 37 height 53
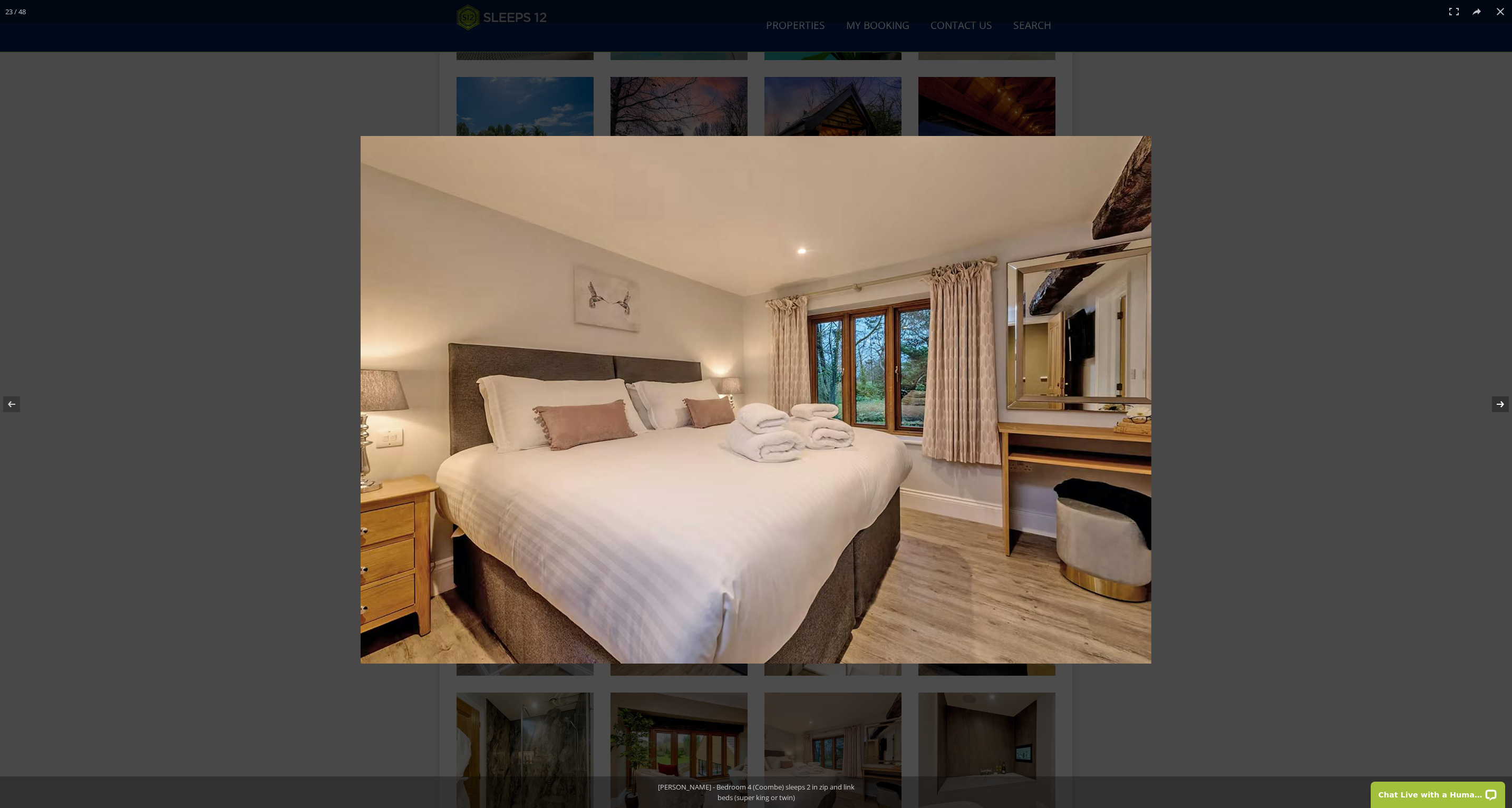
click at [1490, 398] on button at bounding box center [1493, 404] width 37 height 53
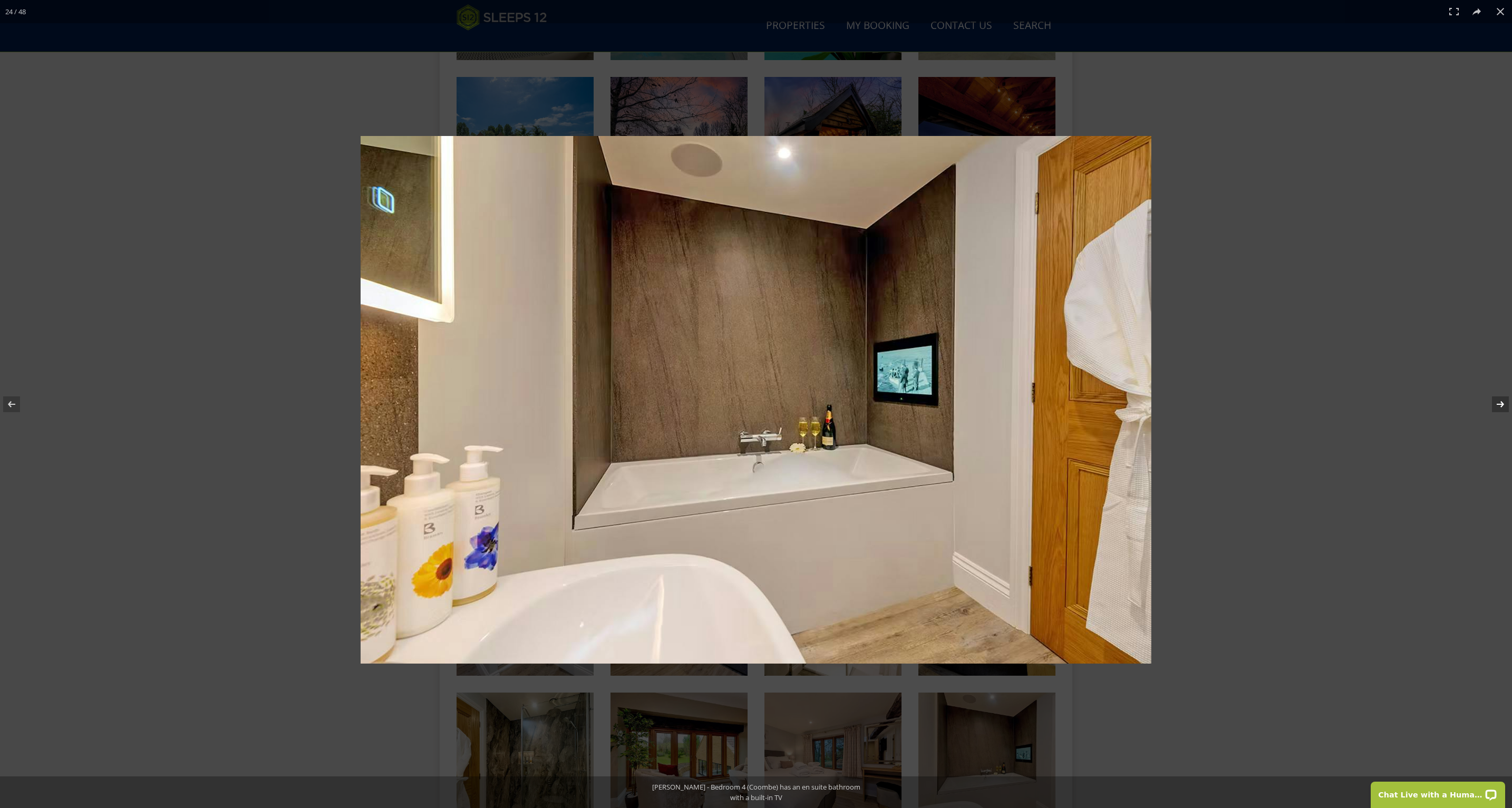
click at [1490, 398] on button at bounding box center [1493, 404] width 37 height 53
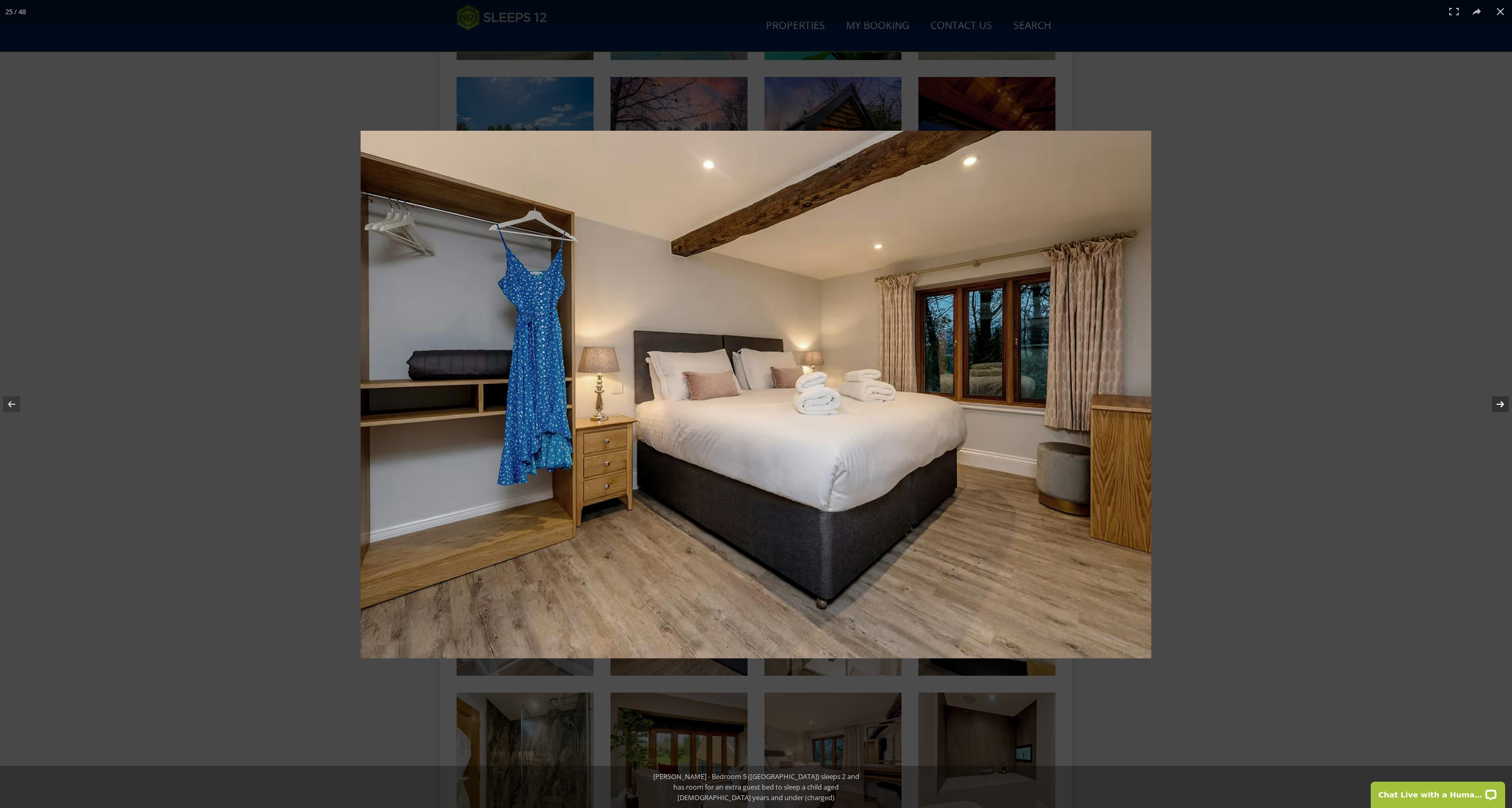
click at [1490, 398] on button at bounding box center [1493, 404] width 37 height 53
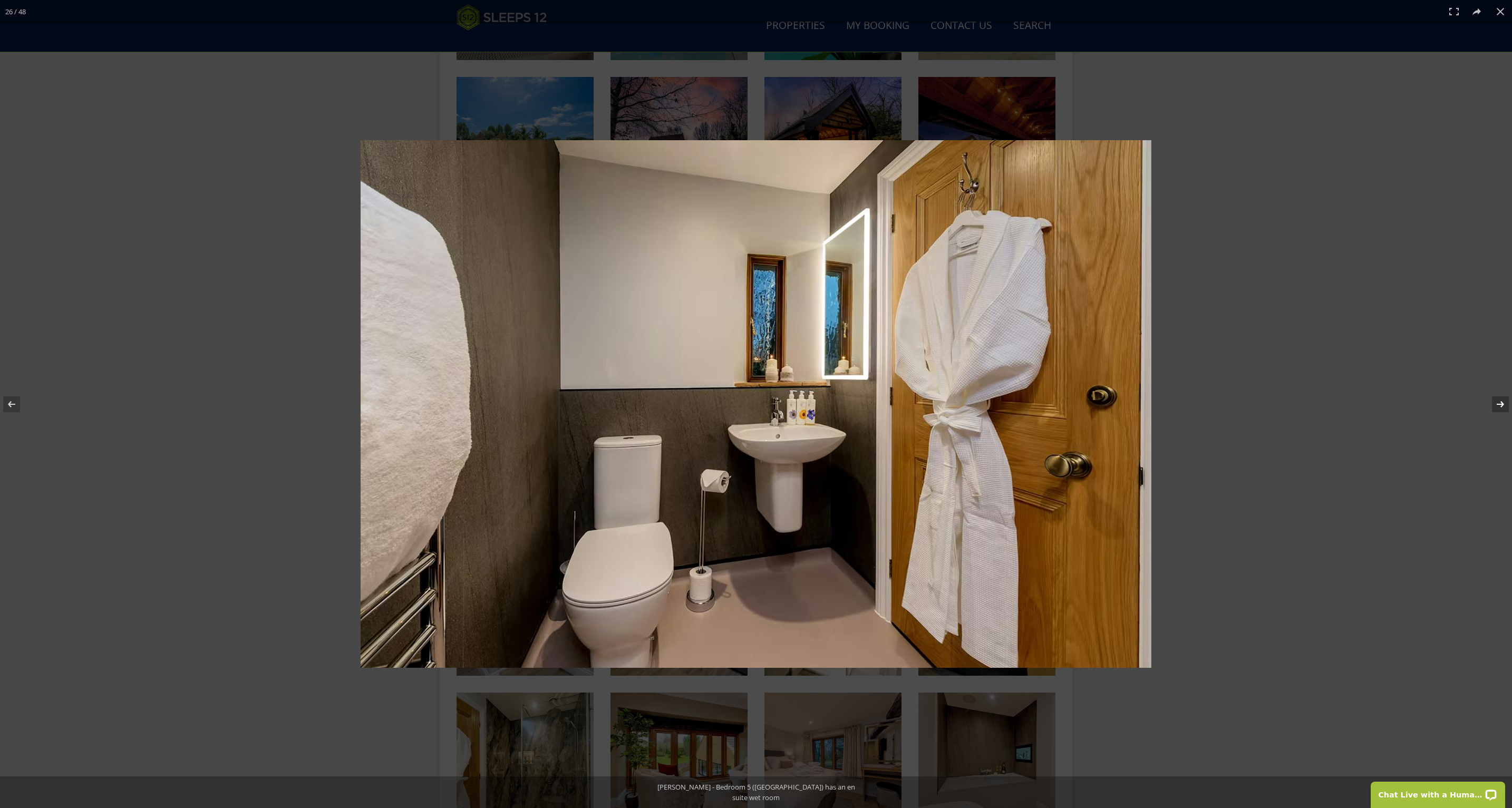
click at [1490, 398] on button at bounding box center [1493, 404] width 37 height 53
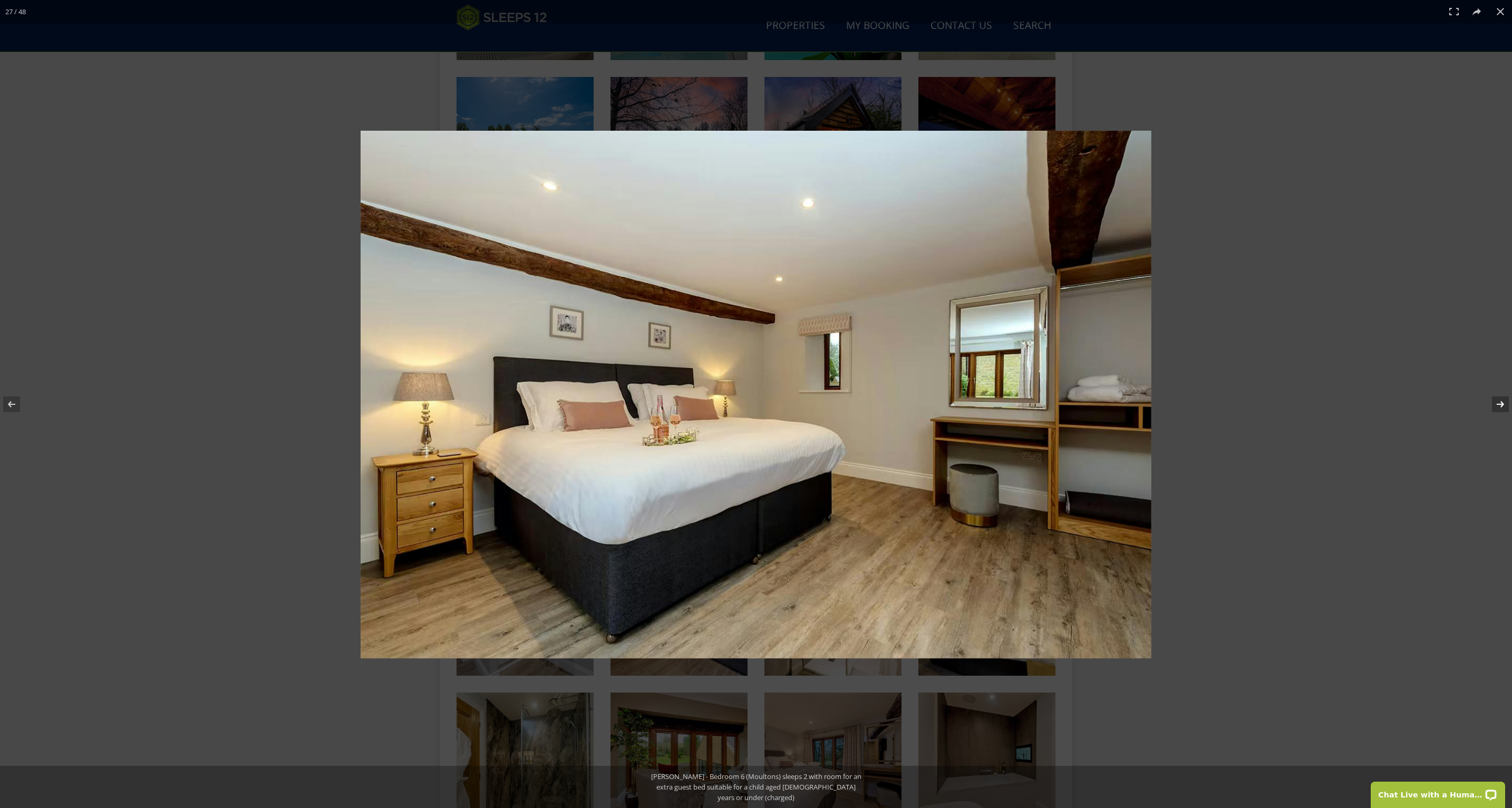
click at [1490, 397] on button at bounding box center [1493, 404] width 37 height 53
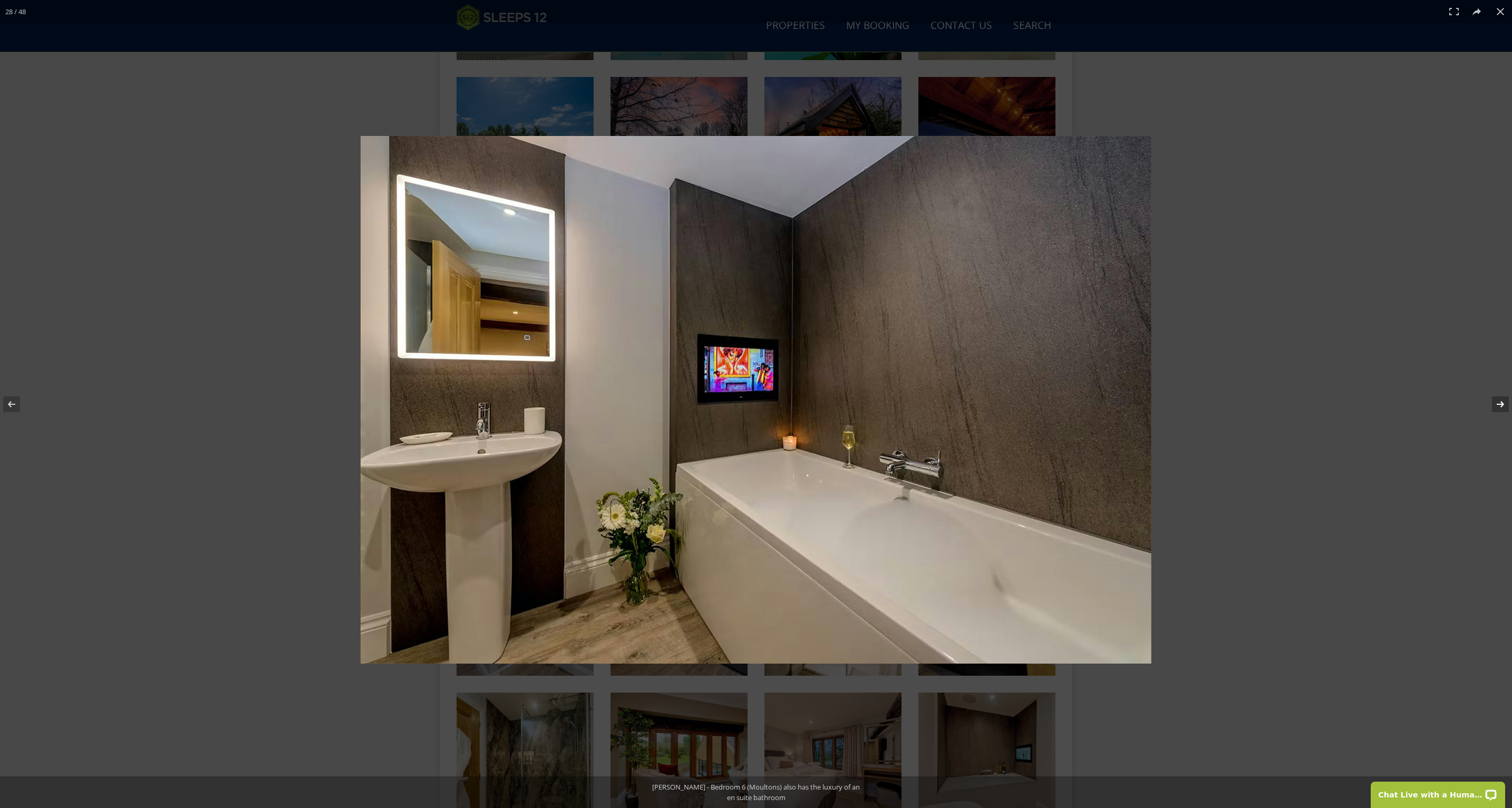
click at [1489, 398] on button at bounding box center [1493, 404] width 37 height 53
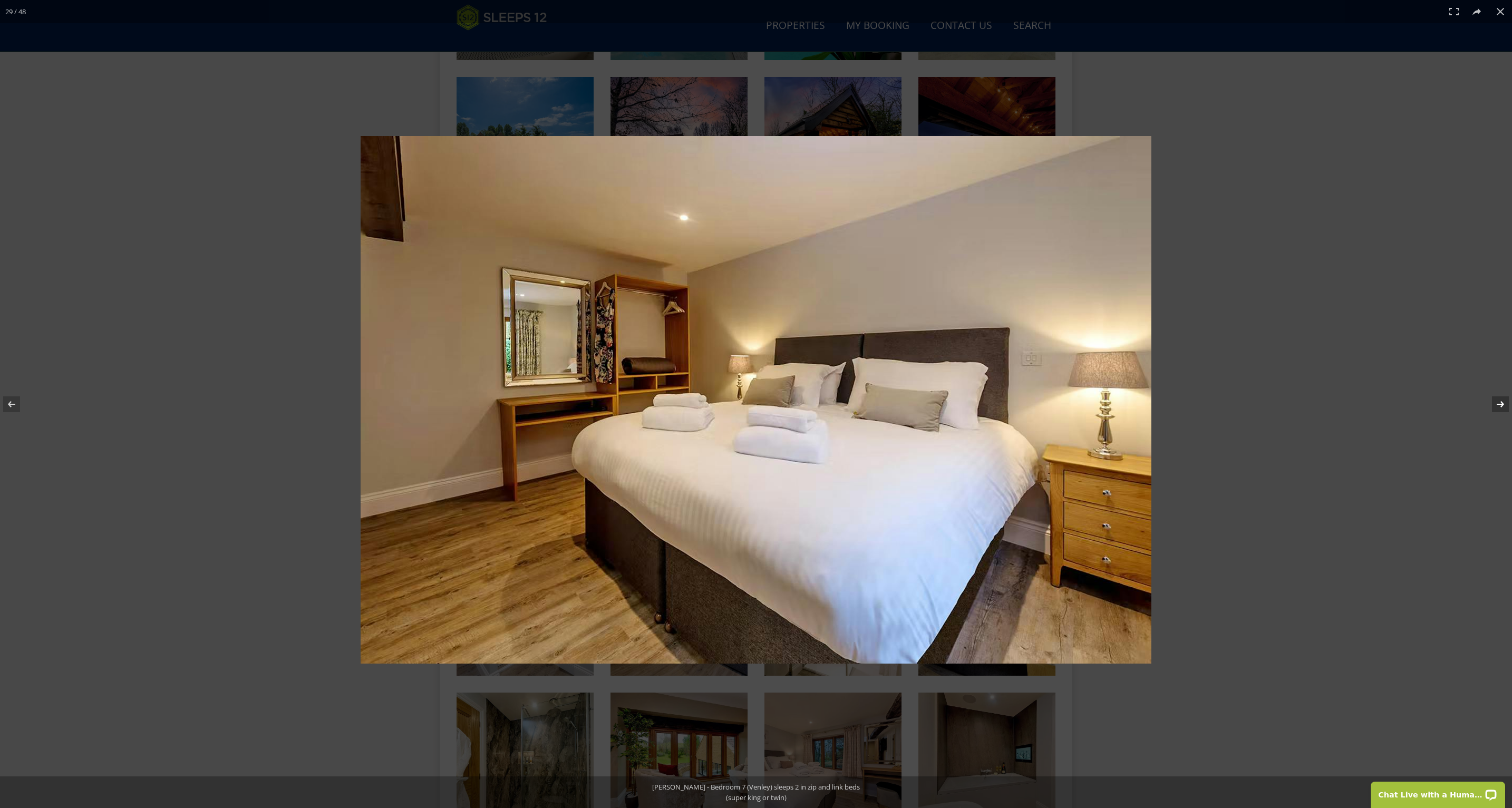
click at [1489, 398] on button at bounding box center [1493, 404] width 37 height 53
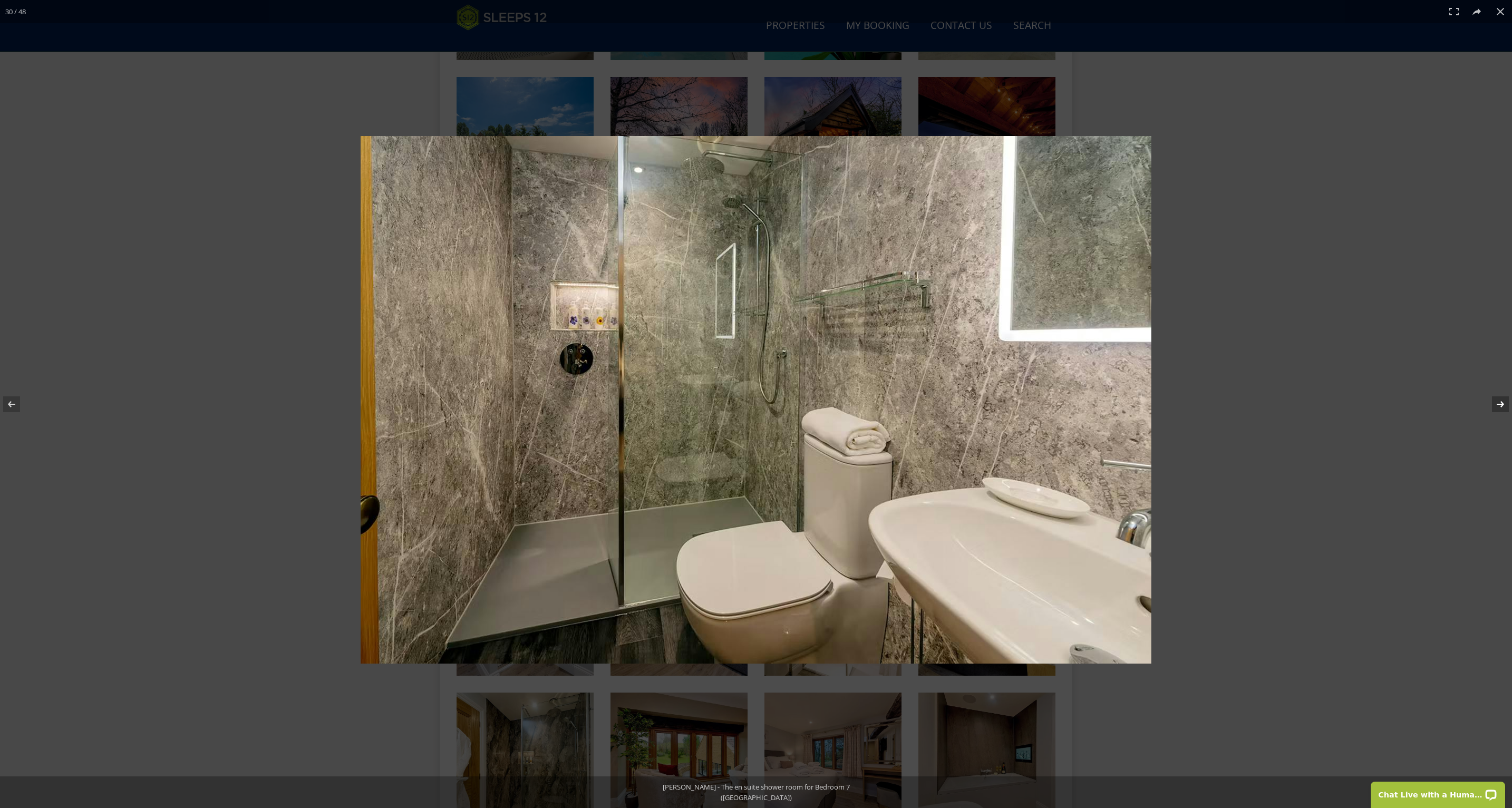
click at [1489, 398] on button at bounding box center [1493, 404] width 37 height 53
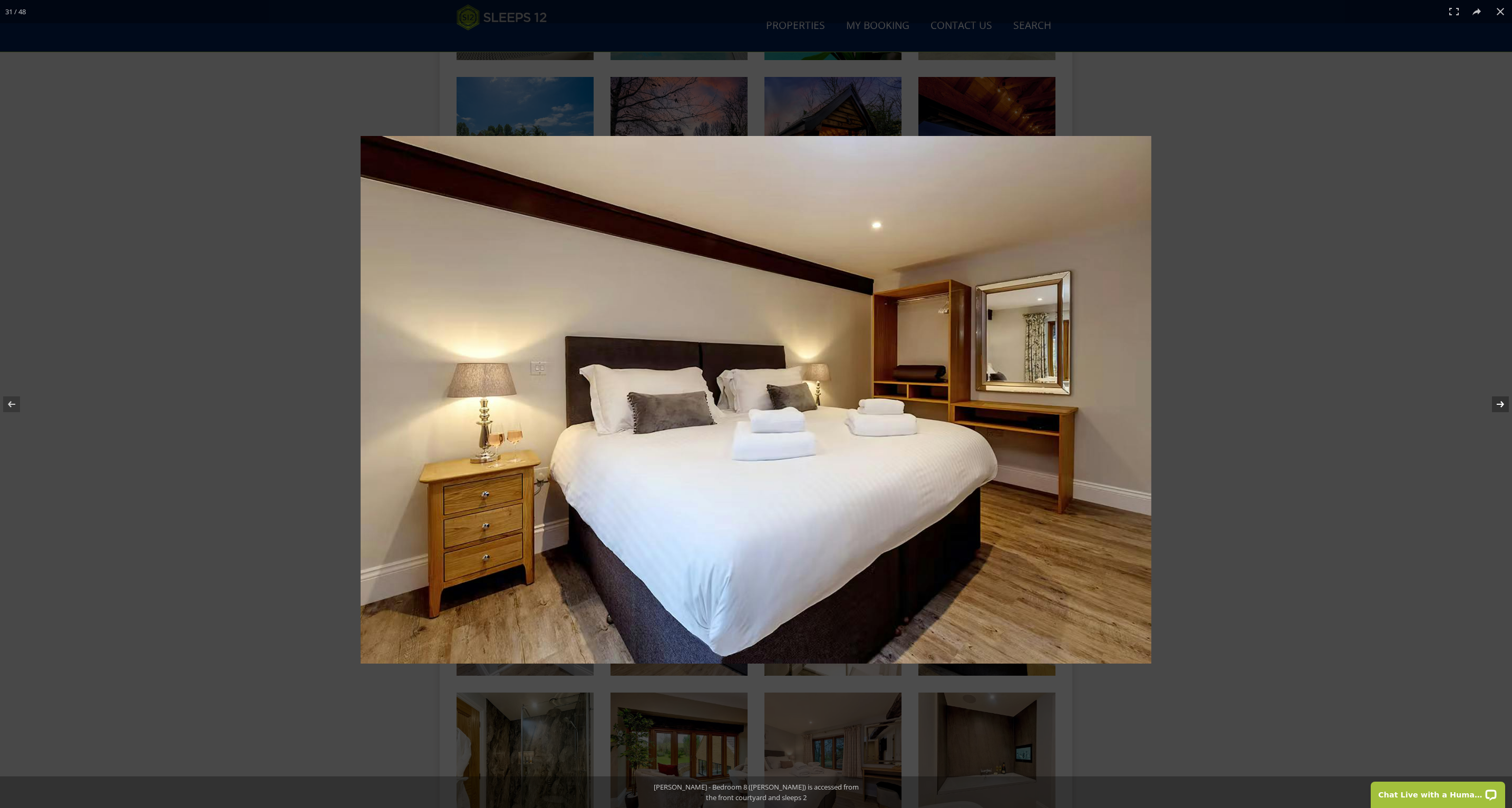
click at [1489, 398] on button at bounding box center [1493, 404] width 37 height 53
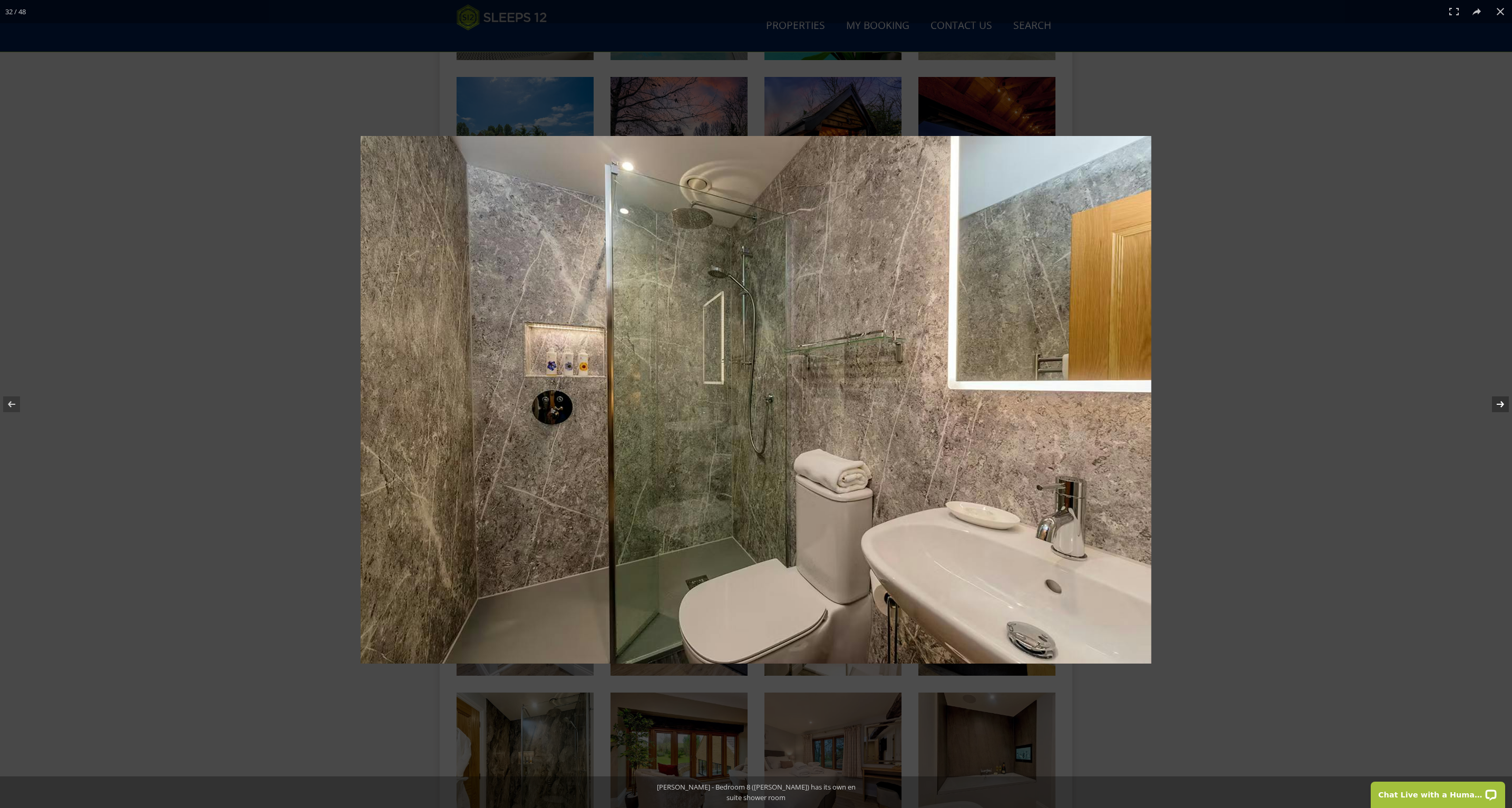
click at [1489, 398] on button at bounding box center [1493, 404] width 37 height 53
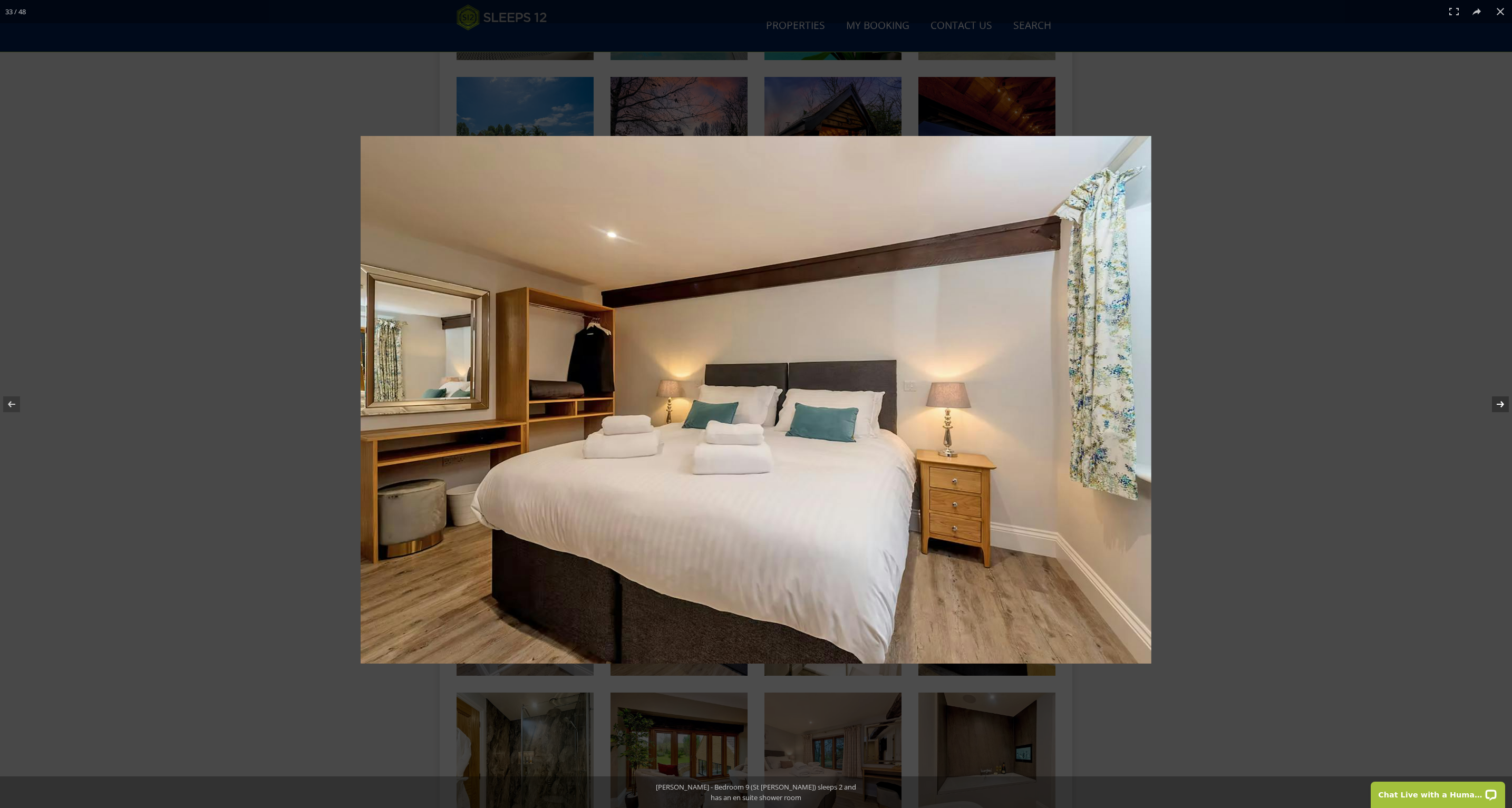
click at [1489, 398] on button at bounding box center [1493, 404] width 37 height 53
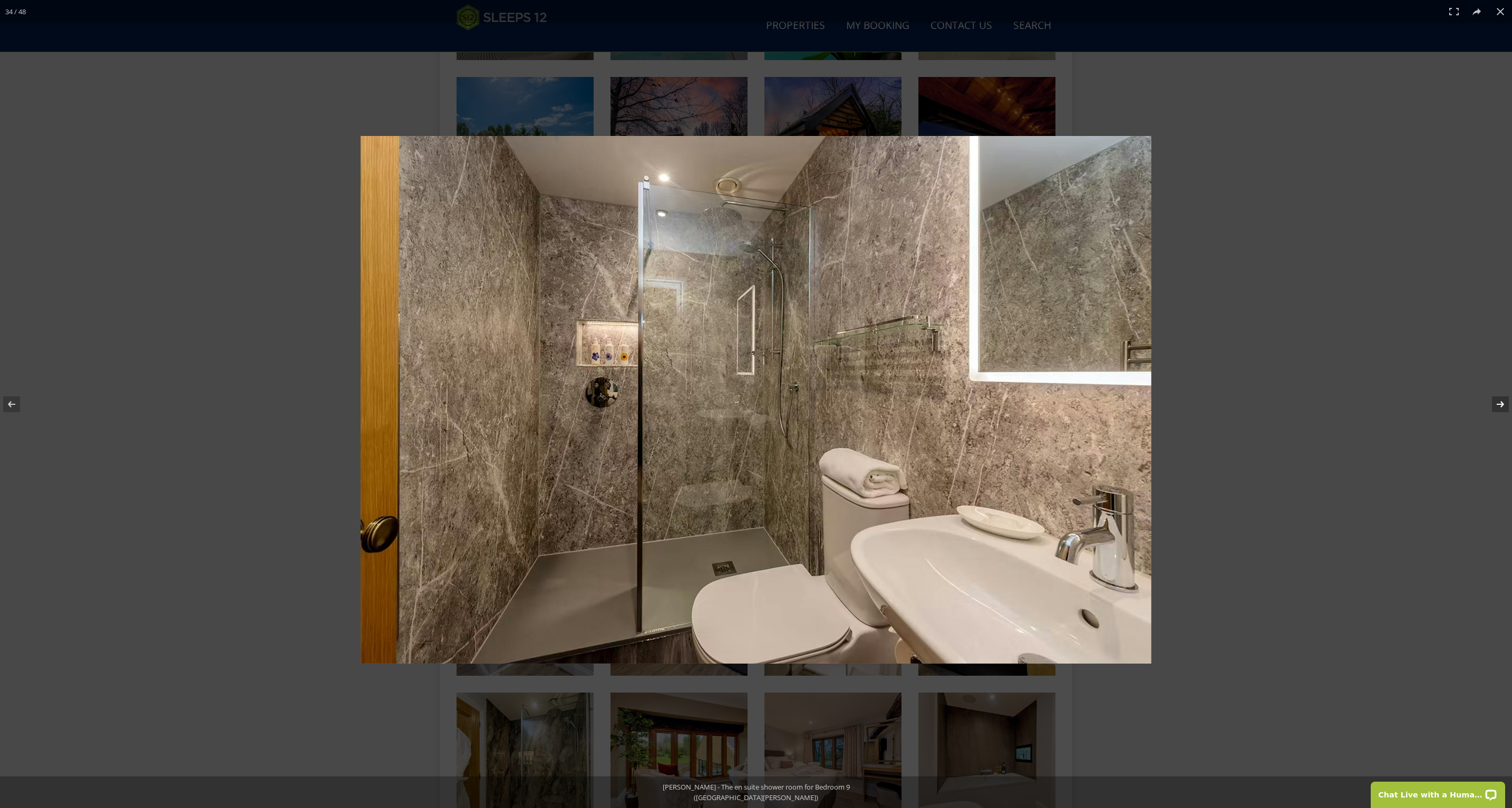
click at [1489, 398] on button at bounding box center [1493, 404] width 37 height 53
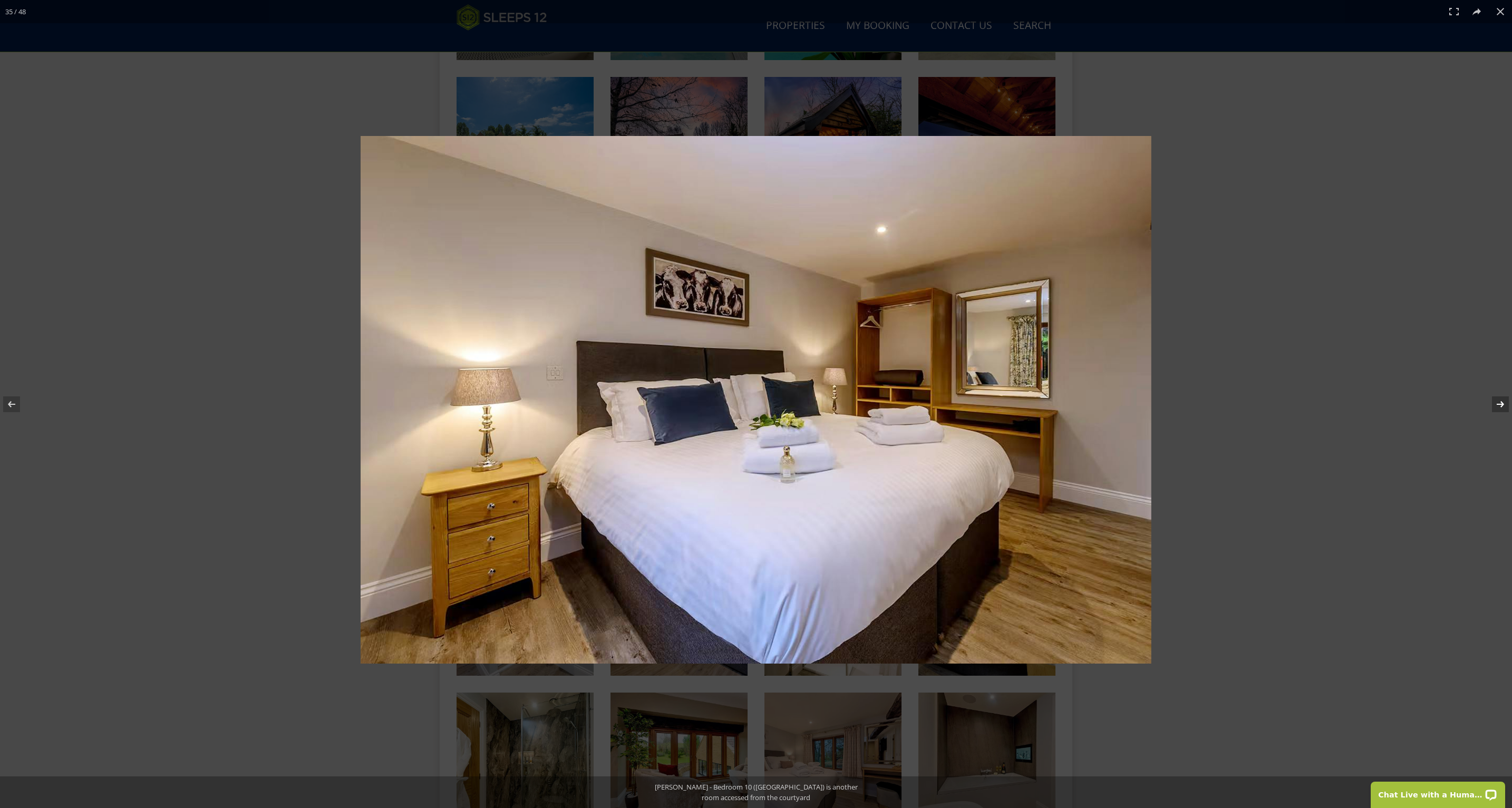
click at [1489, 398] on button at bounding box center [1493, 404] width 37 height 53
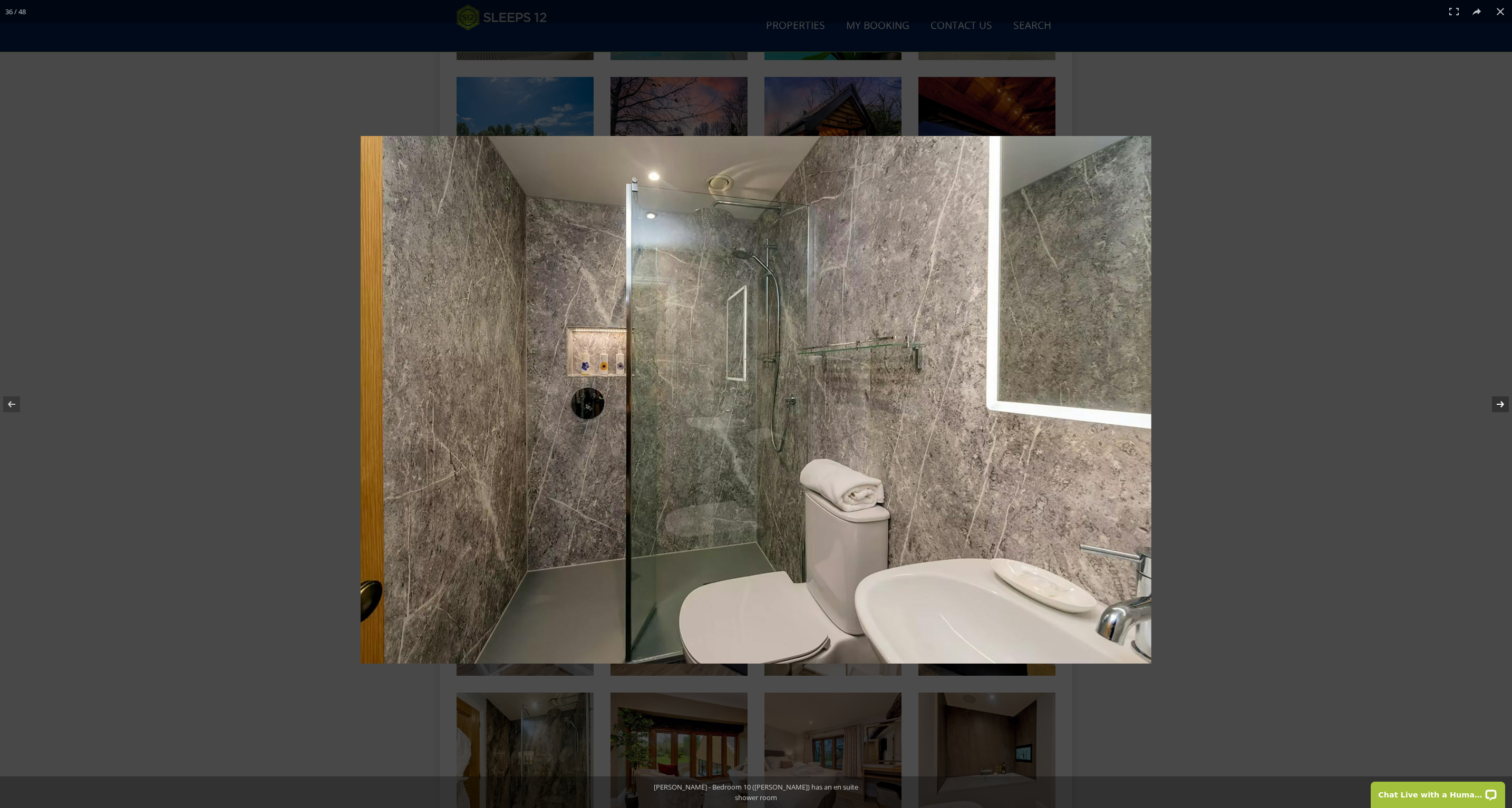
click at [1489, 398] on button at bounding box center [1493, 404] width 37 height 53
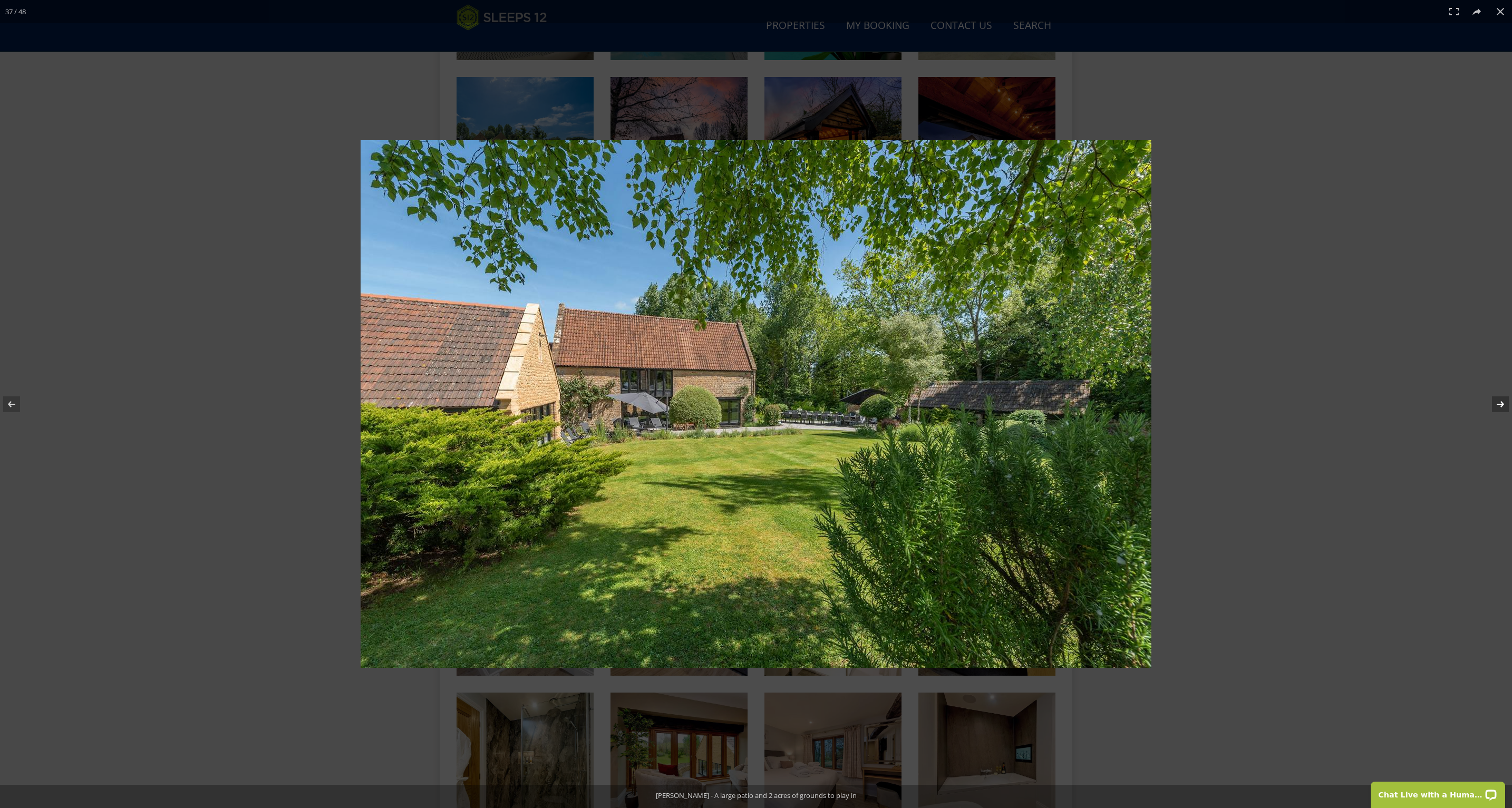
click at [1489, 398] on button at bounding box center [1493, 404] width 37 height 53
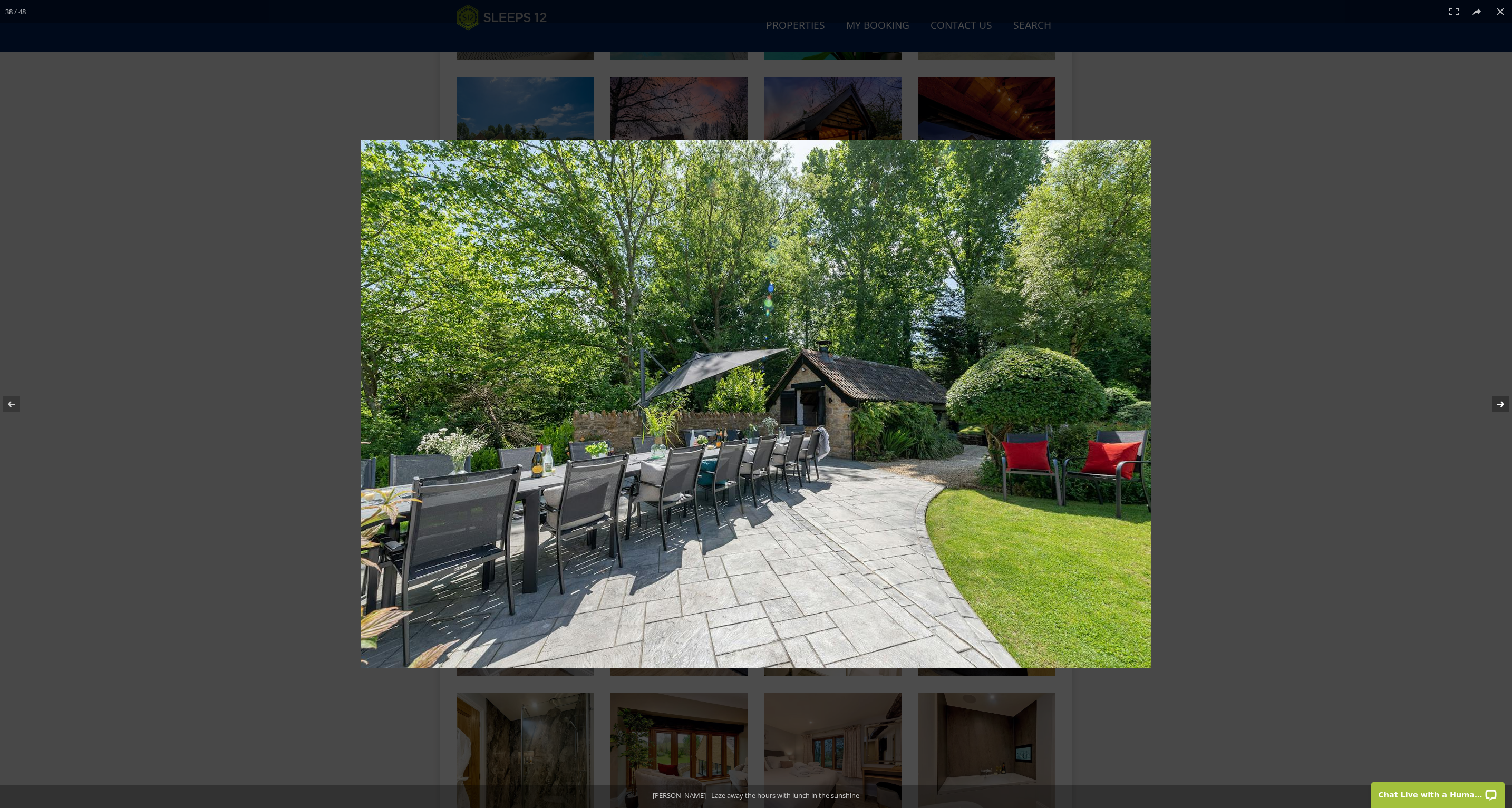
click at [1489, 398] on button at bounding box center [1493, 404] width 37 height 53
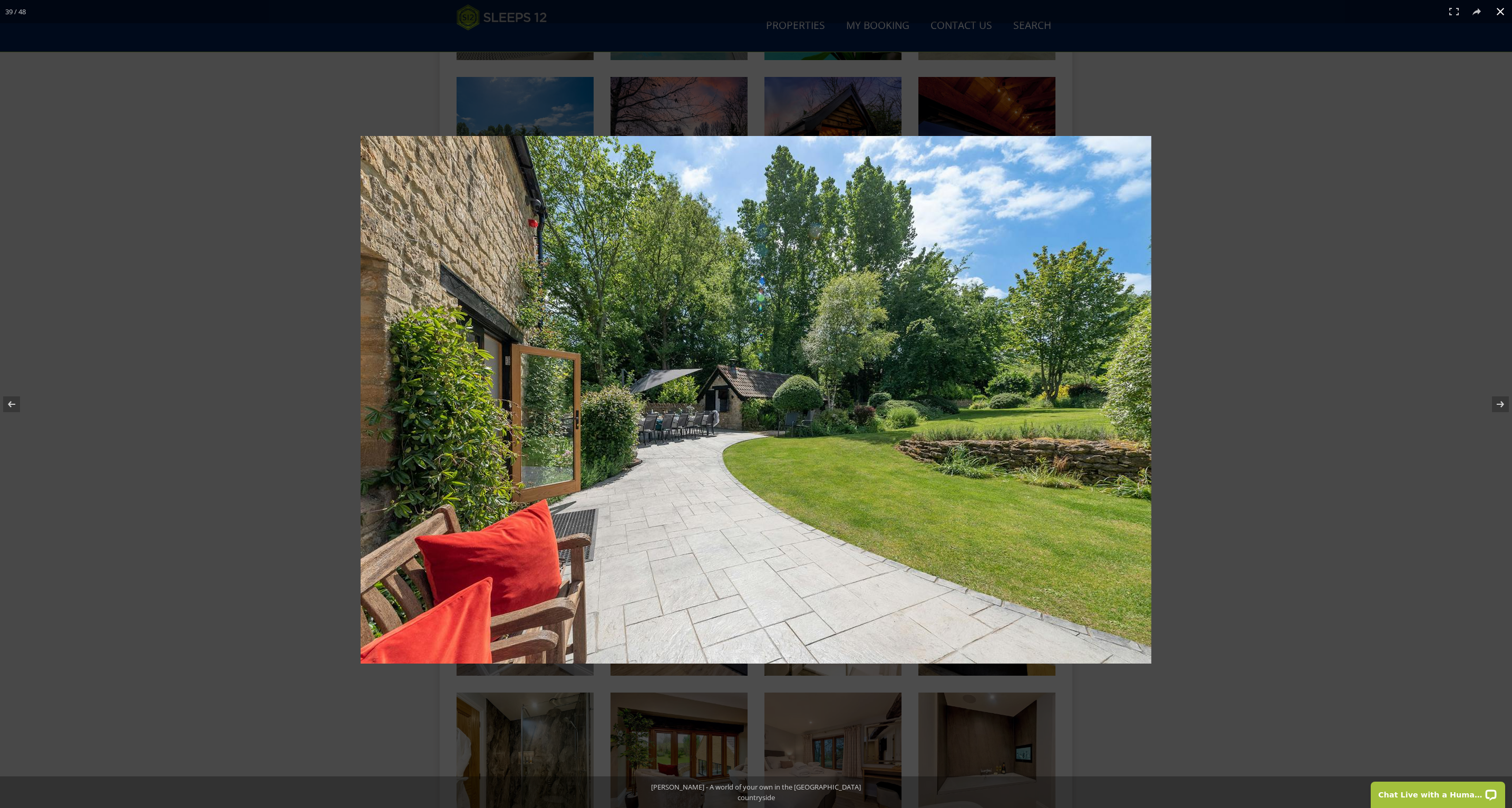
click at [128, 257] on div at bounding box center [756, 404] width 1512 height 808
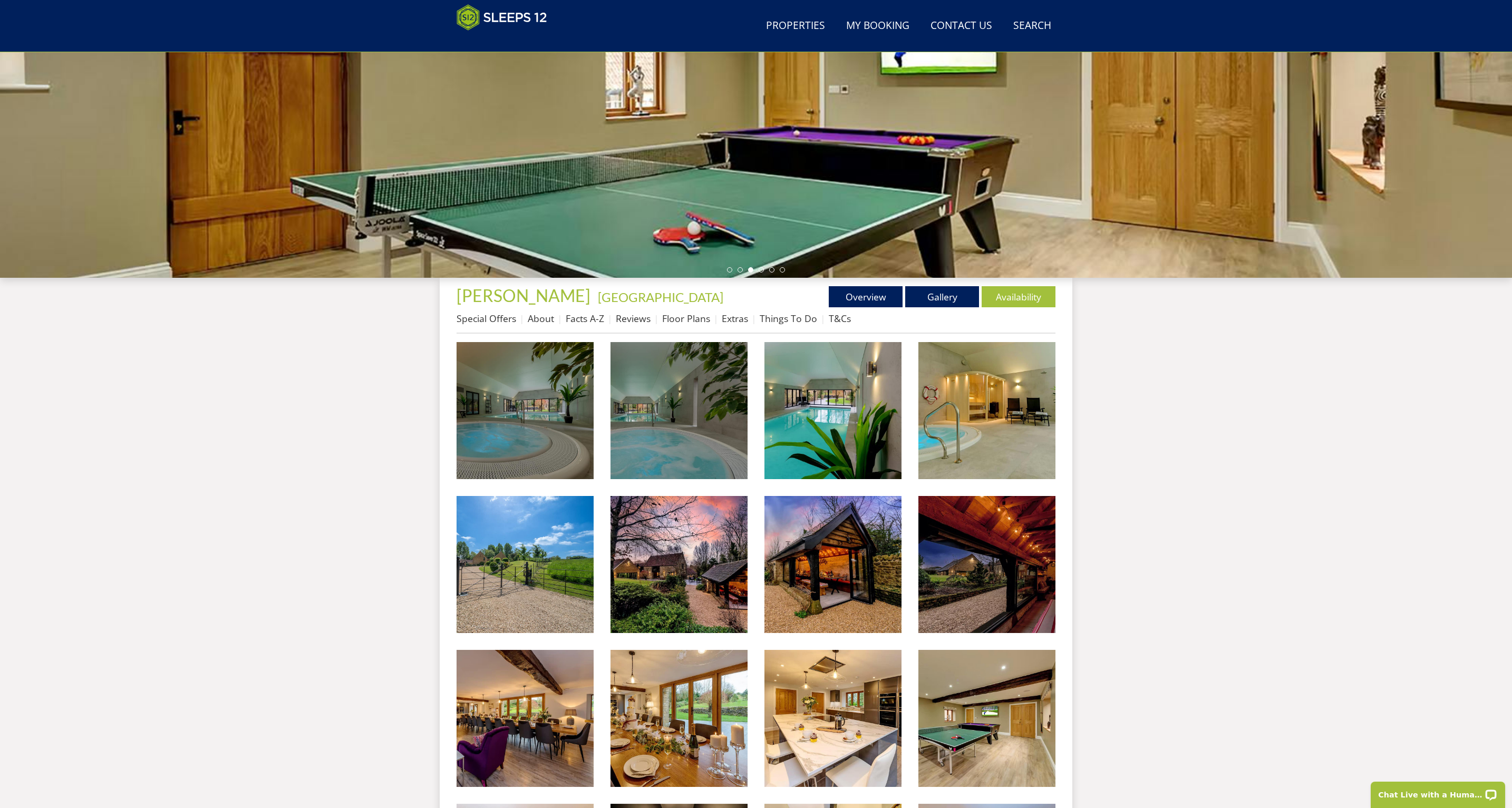
scroll to position [0, 0]
